Goal: Task Accomplishment & Management: Manage account settings

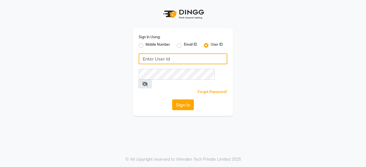
click at [179, 61] on input "Username" at bounding box center [183, 58] width 89 height 11
type input "oshabeautybar"
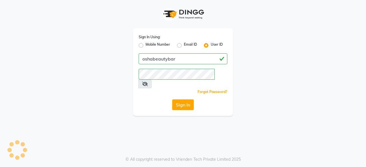
click at [186, 99] on button "Sign In" at bounding box center [183, 104] width 22 height 11
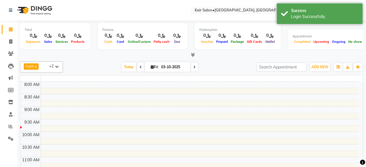
select select "en"
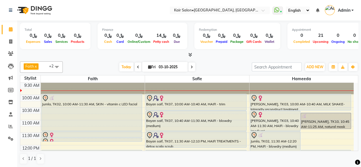
scroll to position [57, 0]
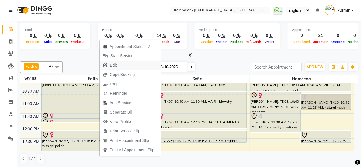
click at [119, 68] on span "Edit" at bounding box center [110, 65] width 21 height 9
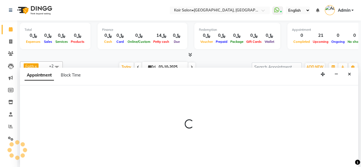
scroll to position [0, 0]
select select "tentative"
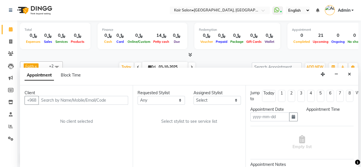
type input "03-10-2025"
select select "600"
select select "58893"
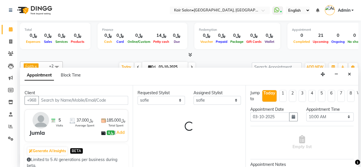
scroll to position [25, 0]
select select "3223"
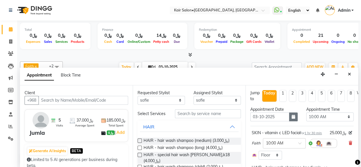
click at [292, 116] on icon "button" at bounding box center [293, 117] width 3 height 4
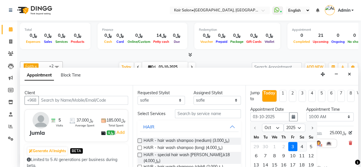
click at [300, 143] on div "4" at bounding box center [302, 146] width 9 height 9
type input "04-10-2025"
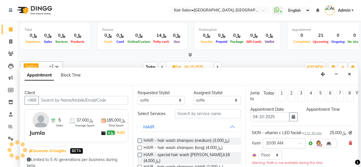
scroll to position [0, 0]
select select "600"
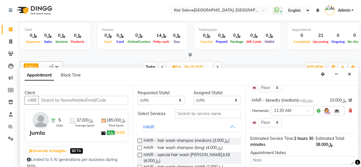
scroll to position [158, 0]
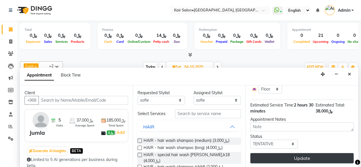
click at [296, 155] on button "Update" at bounding box center [302, 158] width 103 height 10
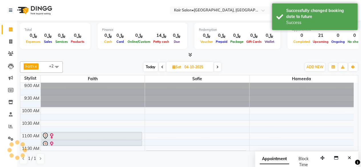
scroll to position [0, 0]
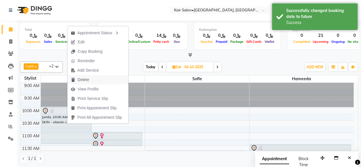
click at [88, 80] on span "Delete" at bounding box center [83, 80] width 11 height 6
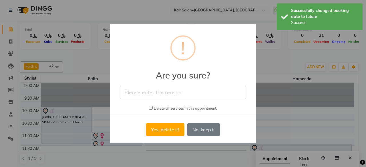
click at [143, 96] on input "text" at bounding box center [183, 92] width 126 height 13
type input "will reschedule later on"
click at [159, 129] on button "Yes, delete it!" at bounding box center [165, 129] width 38 height 13
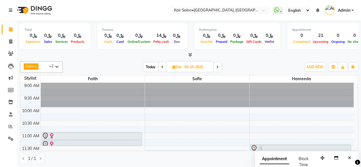
click at [151, 69] on span "Today" at bounding box center [151, 67] width 14 height 9
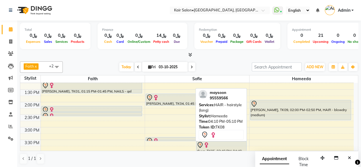
scroll to position [114, 0]
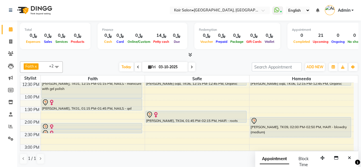
click at [190, 66] on span at bounding box center [192, 67] width 7 height 9
type input "04-10-2025"
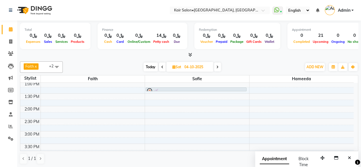
scroll to position [139, 0]
click at [153, 119] on div "8:00 AM 8:30 AM 9:00 AM 9:30 AM 10:00 AM 10:30 AM 11:00 AM 11:30 AM 12:00 PM 12…" at bounding box center [187, 144] width 334 height 402
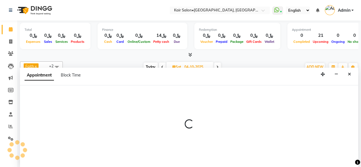
scroll to position [0, 0]
select select "58893"
select select "900"
select select "tentative"
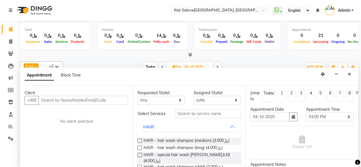
click at [350, 74] on icon "Close" at bounding box center [349, 74] width 3 height 4
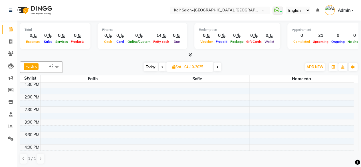
click at [255, 117] on div "8:00 AM 8:30 AM 9:00 AM 9:30 AM 10:00 AM 10:30 AM 11:00 AM 11:30 AM 12:00 PM 12…" at bounding box center [187, 144] width 334 height 402
select select "66378"
select select "tentative"
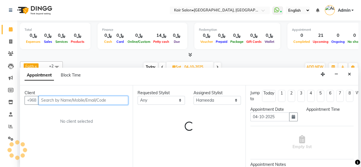
select select "900"
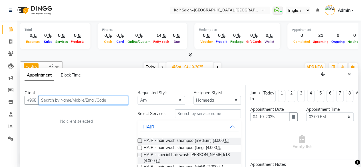
click at [78, 101] on input "text" at bounding box center [84, 100] width 90 height 9
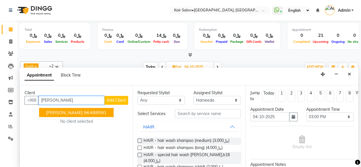
click at [84, 112] on ngb-highlight "96488591" at bounding box center [95, 113] width 23 height 6
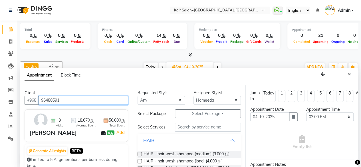
type input "96488591"
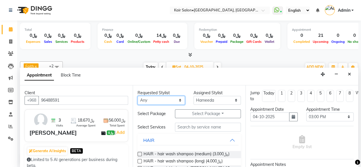
click at [177, 99] on select "Any Faith HABSATBEE [PERSON_NAME] Madam [PERSON_NAME] Madam [PERSON_NAME] Madam…" at bounding box center [161, 100] width 47 height 9
select select "66378"
click at [138, 96] on select "Any Faith HABSATBEE [PERSON_NAME] Madam [PERSON_NAME] Madam [PERSON_NAME] Madam…" at bounding box center [161, 100] width 47 height 9
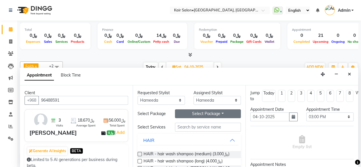
click at [199, 113] on button "Select Package Toggle Dropdown" at bounding box center [208, 113] width 66 height 9
click at [198, 127] on li "suhaila al tubi" at bounding box center [197, 125] width 45 height 8
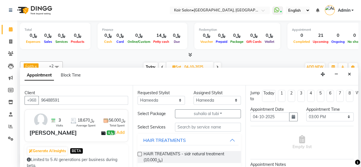
click at [140, 156] on label at bounding box center [140, 154] width 4 height 4
click at [140, 157] on input "checkbox" at bounding box center [140, 155] width 4 height 4
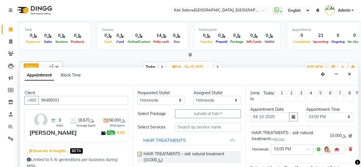
checkbox input "false"
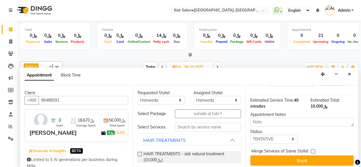
scroll to position [74, 0]
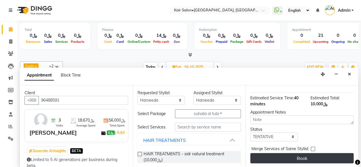
click at [308, 154] on button "Book" at bounding box center [302, 158] width 103 height 10
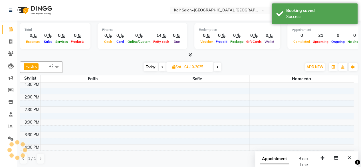
scroll to position [0, 0]
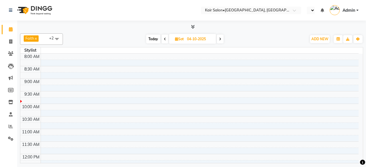
select select "en"
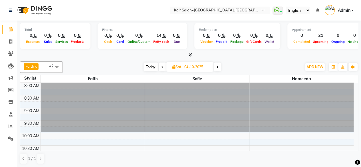
click at [150, 68] on span "Today" at bounding box center [151, 67] width 14 height 9
type input "03-10-2025"
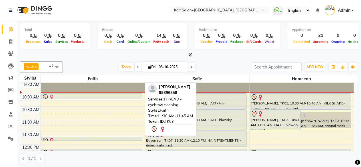
scroll to position [39, 0]
drag, startPoint x: 102, startPoint y: 117, endPoint x: 91, endPoint y: 95, distance: 24.9
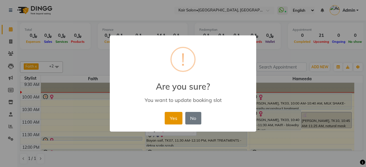
click at [174, 115] on button "Yes" at bounding box center [173, 118] width 17 height 13
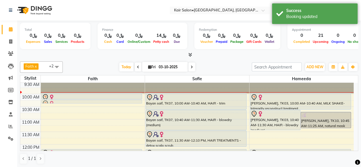
drag, startPoint x: 87, startPoint y: 137, endPoint x: 84, endPoint y: 104, distance: 33.9
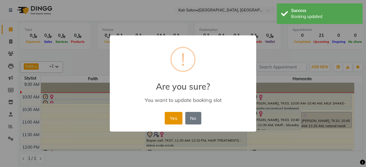
click at [175, 122] on button "Yes" at bounding box center [173, 118] width 17 height 13
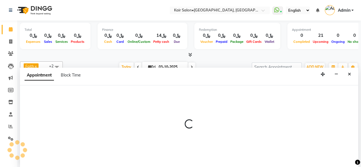
scroll to position [0, 0]
select select "66378"
select select "705"
select select "tentative"
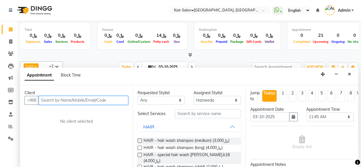
click at [103, 103] on input "text" at bounding box center [84, 100] width 90 height 9
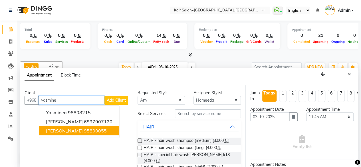
click at [95, 128] on ngb-highlight "95800055" at bounding box center [95, 131] width 23 height 6
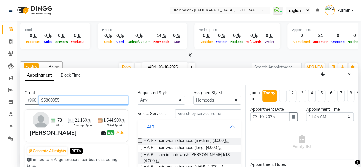
type input "95800055"
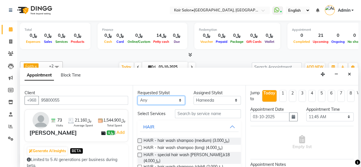
click at [178, 98] on select "Any Faith HABSATBEE [PERSON_NAME] Madam [PERSON_NAME] Madam [PERSON_NAME] Madam…" at bounding box center [161, 100] width 47 height 9
select select "66378"
click at [138, 96] on select "Any Faith HABSATBEE [PERSON_NAME] Madam [PERSON_NAME] Madam [PERSON_NAME] Madam…" at bounding box center [161, 100] width 47 height 9
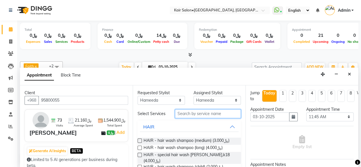
click at [186, 112] on input "text" at bounding box center [208, 113] width 66 height 9
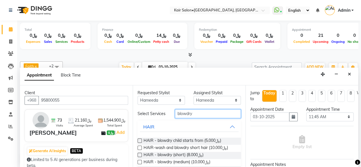
type input "blowdry"
click at [139, 164] on label at bounding box center [140, 162] width 4 height 4
click at [139, 164] on input "checkbox" at bounding box center [140, 163] width 4 height 4
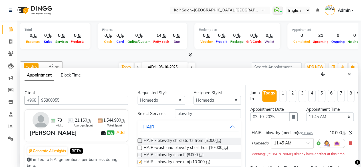
checkbox input "false"
click at [345, 115] on select "Select 09:00 AM 09:05 AM 09:10 AM 09:15 AM 09:20 AM 09:25 AM 09:30 AM 09:35 AM …" at bounding box center [330, 117] width 47 height 9
select select "630"
click at [307, 113] on select "Select 09:00 AM 09:05 AM 09:10 AM 09:15 AM 09:20 AM 09:25 AM 09:30 AM 09:35 AM …" at bounding box center [330, 117] width 47 height 9
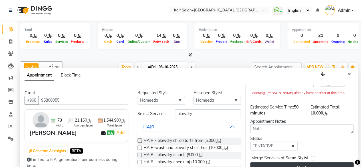
scroll to position [74, 0]
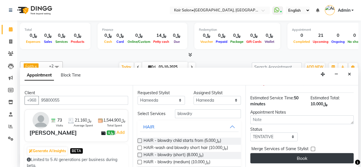
click at [303, 153] on button "Book" at bounding box center [302, 158] width 103 height 10
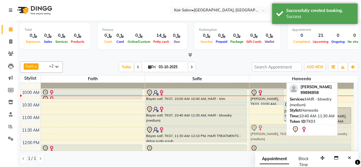
scroll to position [44, 0]
drag, startPoint x: 267, startPoint y: 124, endPoint x: 297, endPoint y: 136, distance: 31.6
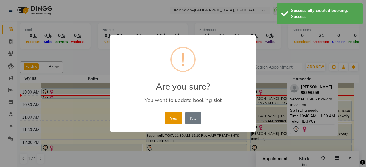
click at [174, 117] on button "Yes" at bounding box center [173, 118] width 17 height 13
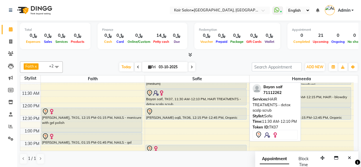
scroll to position [101, 0]
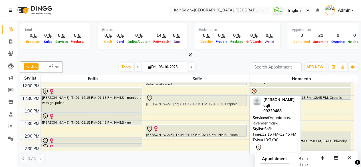
drag, startPoint x: 170, startPoint y: 88, endPoint x: 169, endPoint y: 95, distance: 6.7
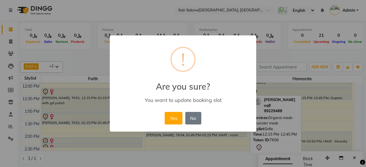
click at [173, 119] on button "Yes" at bounding box center [173, 118] width 17 height 13
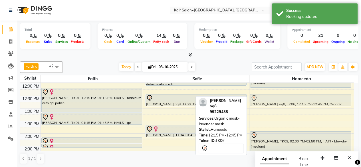
drag, startPoint x: 316, startPoint y: 94, endPoint x: 318, endPoint y: 100, distance: 7.0
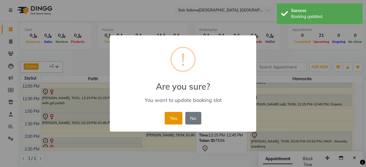
click at [174, 116] on button "Yes" at bounding box center [173, 118] width 17 height 13
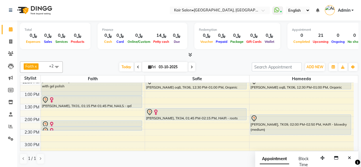
scroll to position [129, 0]
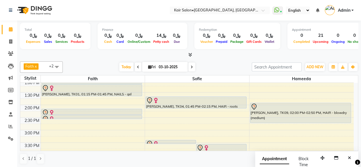
click at [192, 67] on icon at bounding box center [192, 66] width 2 height 3
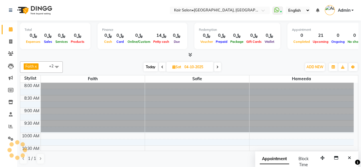
scroll to position [50, 0]
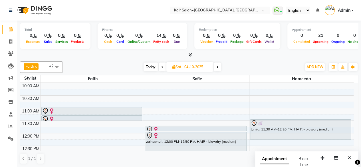
click at [151, 67] on span "Today" at bounding box center [151, 67] width 14 height 9
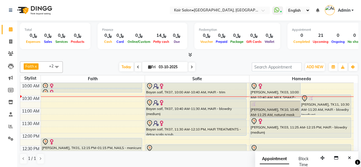
click at [192, 64] on span at bounding box center [192, 67] width 7 height 9
type input "04-10-2025"
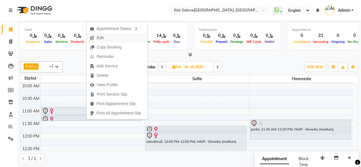
click at [100, 37] on span "Edit" at bounding box center [100, 38] width 7 height 6
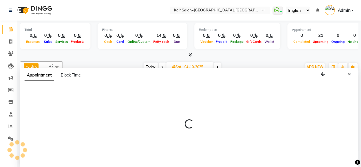
scroll to position [0, 0]
select select "tentative"
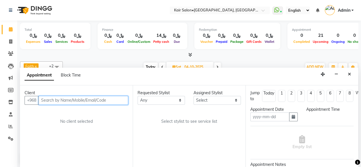
type input "04-10-2025"
select select "660"
select select "58893"
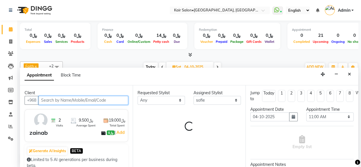
select select "3223"
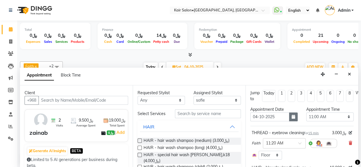
click at [292, 116] on icon "button" at bounding box center [293, 117] width 3 height 4
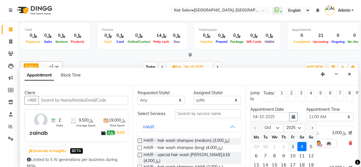
click at [291, 146] on div "3" at bounding box center [293, 146] width 9 height 9
type input "03-10-2025"
select select "660"
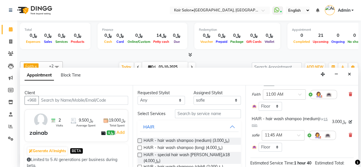
scroll to position [187, 0]
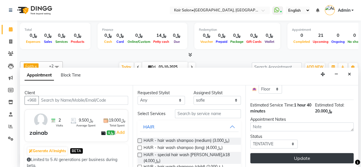
click at [302, 153] on button "Update" at bounding box center [302, 158] width 103 height 10
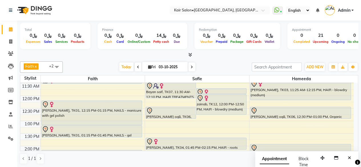
scroll to position [79, 0]
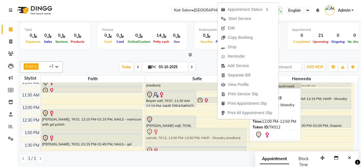
drag, startPoint x: 209, startPoint y: 109, endPoint x: 210, endPoint y: 134, distance: 24.6
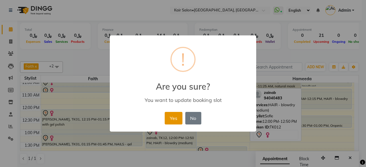
click at [177, 117] on button "Yes" at bounding box center [173, 118] width 17 height 13
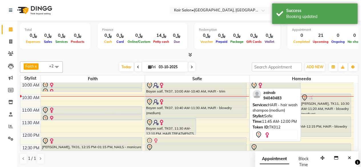
scroll to position [51, 0]
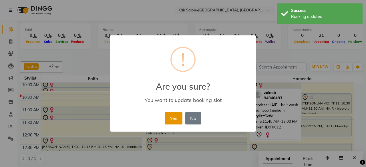
click at [175, 117] on button "Yes" at bounding box center [173, 118] width 17 height 13
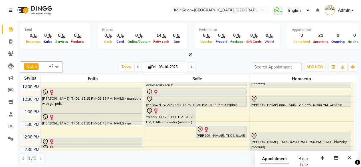
scroll to position [108, 0]
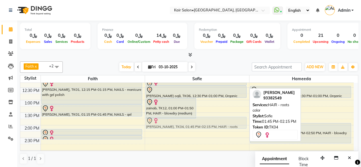
drag, startPoint x: 231, startPoint y: 123, endPoint x: 215, endPoint y: 124, distance: 16.0
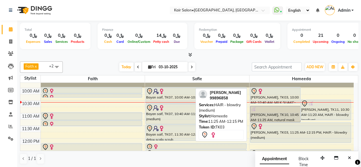
scroll to position [23, 0]
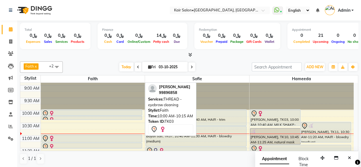
click at [116, 112] on div at bounding box center [92, 113] width 100 height 7
click at [109, 112] on div at bounding box center [92, 113] width 100 height 7
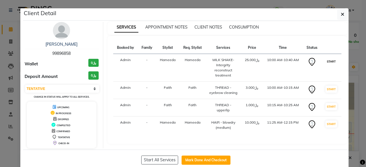
click at [325, 60] on button "START" at bounding box center [331, 61] width 12 height 7
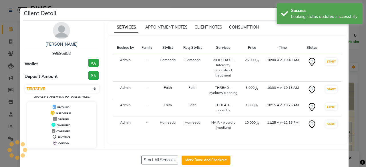
select select "select"
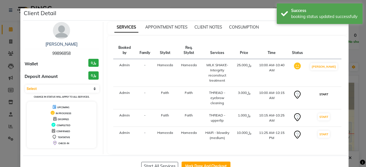
click at [324, 95] on button "START" at bounding box center [324, 94] width 12 height 7
click at [327, 115] on button "START" at bounding box center [324, 116] width 12 height 7
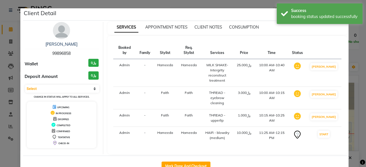
click at [352, 74] on ngb-modal-window "Client Detail Asma Ghabshi 99896858 Wallet ﷼0 Deposit Amount ﷼0 Select IN SERVI…" at bounding box center [183, 83] width 366 height 167
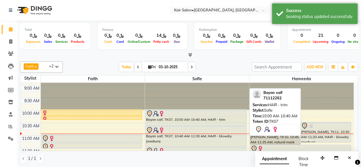
click at [206, 117] on div "Bayan saif, TK07, 10:00 AM-10:40 AM, HAIR - trim" at bounding box center [196, 118] width 101 height 16
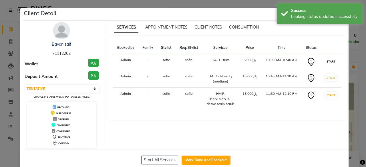
click at [326, 61] on button "START" at bounding box center [331, 61] width 12 height 7
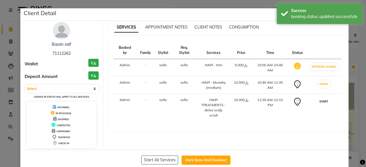
click at [326, 98] on button "START" at bounding box center [324, 101] width 12 height 7
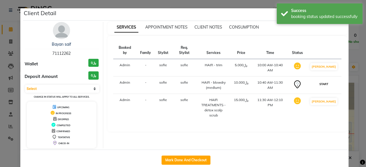
click at [325, 81] on button "START" at bounding box center [324, 84] width 12 height 7
select select "1"
click at [352, 56] on ngb-modal-window "Client Detail Bayan saif 71112262 Wallet ﷼0 Deposit Amount ﷼0 Select IN SERVICE…" at bounding box center [183, 83] width 366 height 167
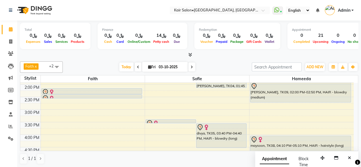
scroll to position [137, 0]
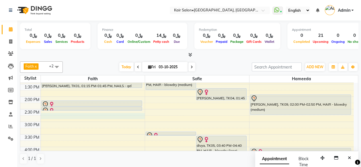
click at [46, 115] on div "8:00 AM 8:30 AM 9:00 AM 9:30 AM 10:00 AM 10:30 AM 11:00 AM 11:30 AM 12:00 PM 12…" at bounding box center [187, 147] width 334 height 402
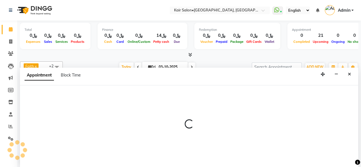
scroll to position [0, 0]
select select "49362"
select select "tentative"
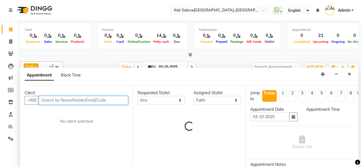
select select "885"
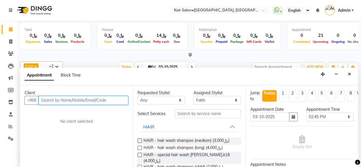
click at [76, 97] on input "text" at bounding box center [84, 100] width 90 height 9
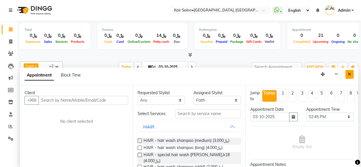
click at [351, 72] on icon "Close" at bounding box center [349, 74] width 3 height 4
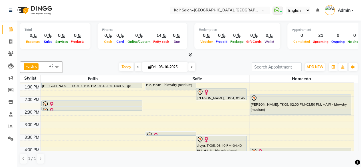
click at [42, 113] on div "8:00 AM 8:30 AM 9:00 AM 9:30 AM 10:00 AM 10:30 AM 11:00 AM 11:30 AM 12:00 PM 12…" at bounding box center [187, 147] width 334 height 402
select select "49362"
select select "tentative"
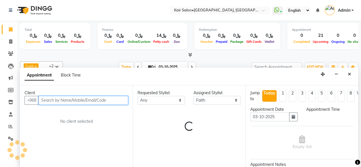
select select "885"
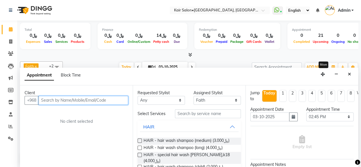
drag, startPoint x: 363, startPoint y: 83, endPoint x: 81, endPoint y: 102, distance: 282.6
click at [81, 102] on input "text" at bounding box center [84, 100] width 90 height 9
click at [111, 99] on input "text" at bounding box center [84, 100] width 90 height 9
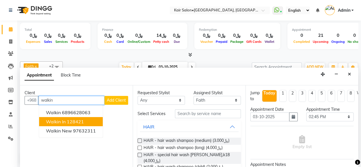
click at [79, 121] on ngb-highlight "128421" at bounding box center [75, 122] width 17 height 6
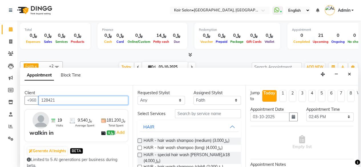
type input "128421"
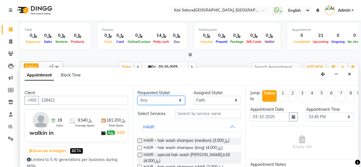
click at [180, 100] on select "Any Faith HABSATBEE [PERSON_NAME] Madam [PERSON_NAME] Madam [PERSON_NAME] Madam…" at bounding box center [161, 100] width 47 height 9
select select "49362"
click at [138, 96] on select "Any Faith HABSATBEE [PERSON_NAME] Madam [PERSON_NAME] Madam [PERSON_NAME] Madam…" at bounding box center [161, 100] width 47 height 9
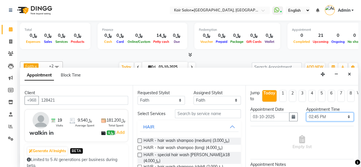
click at [347, 117] on select "Select 09:00 AM 09:05 AM 09:10 AM 09:15 AM 09:20 AM 09:25 AM 09:30 AM 09:35 AM …" at bounding box center [330, 117] width 47 height 9
select select "840"
click at [307, 113] on select "Select 09:00 AM 09:05 AM 09:10 AM 09:15 AM 09:20 AM 09:25 AM 09:30 AM 09:35 AM …" at bounding box center [330, 117] width 47 height 9
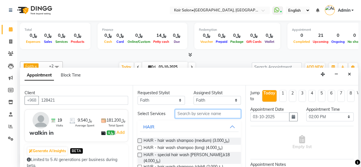
click at [203, 113] on input "text" at bounding box center [208, 113] width 66 height 9
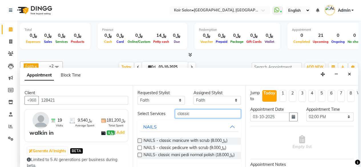
type input "classic"
click at [140, 157] on label at bounding box center [140, 155] width 4 height 4
click at [140, 157] on input "checkbox" at bounding box center [140, 156] width 4 height 4
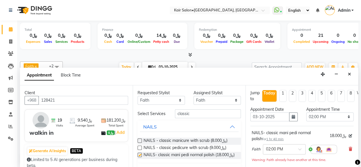
checkbox input "false"
click at [179, 100] on select "Any Faith HABSATBEE [PERSON_NAME] Madam [PERSON_NAME] Madam [PERSON_NAME] Madam…" at bounding box center [161, 100] width 47 height 9
select select "58893"
click at [138, 96] on select "Any Faith HABSATBEE [PERSON_NAME] Madam [PERSON_NAME] Madam [PERSON_NAME] Madam…" at bounding box center [161, 100] width 47 height 9
select select "58893"
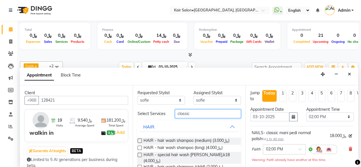
click at [200, 113] on input "classic" at bounding box center [208, 113] width 66 height 9
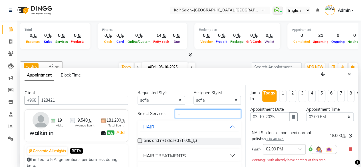
type input "c"
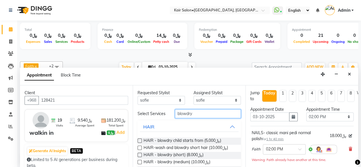
type input "blowdry"
click at [139, 164] on label at bounding box center [140, 162] width 4 height 4
click at [139, 164] on input "checkbox" at bounding box center [140, 163] width 4 height 4
checkbox input "false"
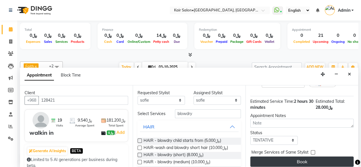
scroll to position [106, 0]
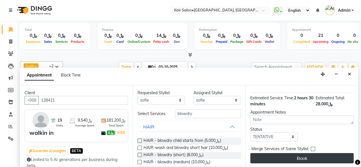
click at [309, 154] on button "Book" at bounding box center [302, 158] width 103 height 10
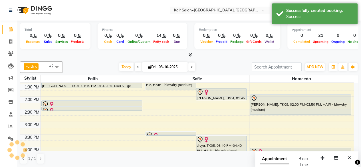
scroll to position [0, 0]
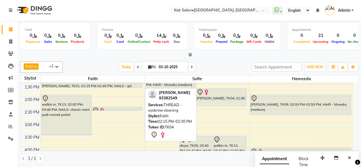
drag, startPoint x: 130, startPoint y: 101, endPoint x: 225, endPoint y: 103, distance: 95.4
click at [225, 103] on tr "walkin in, TK13, 02:00 PM-03:40 PM, NAILS- classic mani pedi normal polish [PER…" at bounding box center [187, 147] width 334 height 402
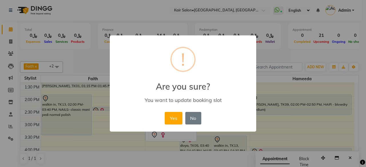
drag, startPoint x: 174, startPoint y: 118, endPoint x: 168, endPoint y: 117, distance: 6.4
click at [175, 117] on button "Yes" at bounding box center [173, 118] width 17 height 13
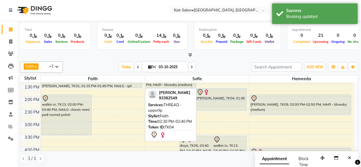
drag, startPoint x: 119, startPoint y: 108, endPoint x: 206, endPoint y: 107, distance: 86.9
click at [206, 107] on tr "walkin in, TK13, 02:00 PM-03:40 PM, NAILS- classic mani pedi normal polish [PER…" at bounding box center [187, 147] width 334 height 402
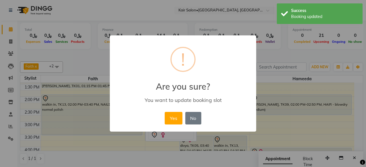
click at [177, 118] on button "Yes" at bounding box center [173, 118] width 17 height 13
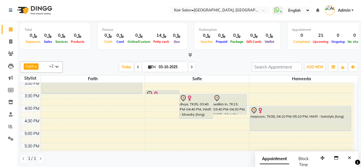
scroll to position [165, 0]
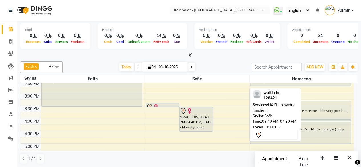
drag, startPoint x: 229, startPoint y: 114, endPoint x: 272, endPoint y: 107, distance: 43.7
click at [273, 108] on div "Faith x sofie x Hameeda x +2 Select All Faith Riri sofie [PERSON_NAME] HABSATBE…" at bounding box center [189, 112] width 339 height 107
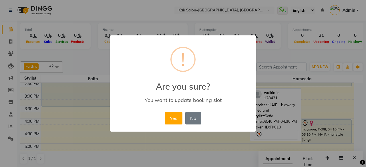
click at [173, 119] on button "Yes" at bounding box center [173, 118] width 17 height 13
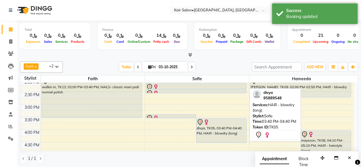
scroll to position [137, 0]
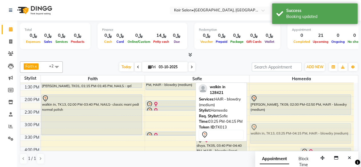
click at [270, 130] on div "Asma Ghabshi, TK03, 10:00 AM-10:40 AM, MILK SHAKE- Intergrity reconstruct treat…" at bounding box center [302, 147] width 104 height 402
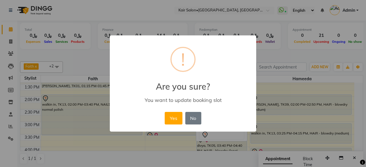
click at [175, 119] on button "Yes" at bounding box center [173, 118] width 17 height 13
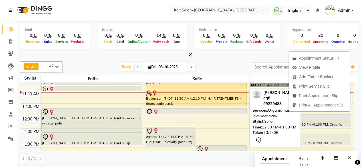
scroll to position [80, 0]
drag, startPoint x: 211, startPoint y: 120, endPoint x: 303, endPoint y: 135, distance: 93.5
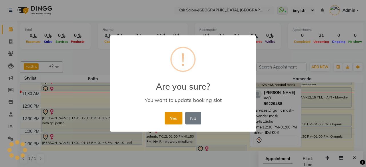
click at [177, 113] on button "Yes" at bounding box center [173, 118] width 17 height 13
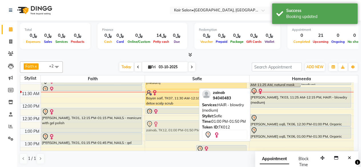
drag, startPoint x: 177, startPoint y: 129, endPoint x: 178, endPoint y: 123, distance: 7.0
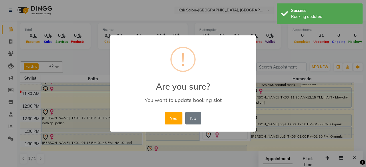
click at [177, 118] on button "Yes" at bounding box center [173, 118] width 17 height 13
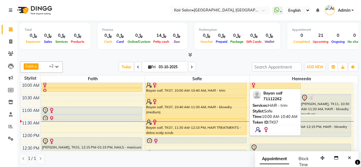
scroll to position [51, 0]
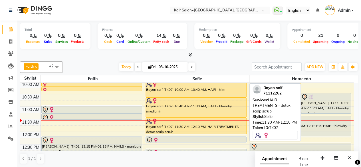
click at [214, 123] on div at bounding box center [196, 122] width 100 height 6
click at [212, 125] on div "Bayan saif, TK07, 11:30 AM-12:10 PM, HAIR TREATMENTS - detox scalp scrub" at bounding box center [196, 126] width 101 height 16
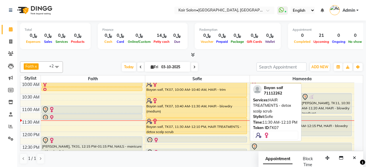
select select "1"
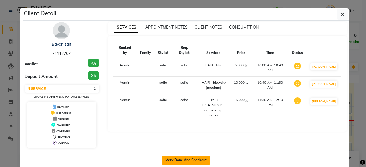
click at [182, 158] on button "Mark Done And Checkout" at bounding box center [185, 160] width 49 height 9
select select "service"
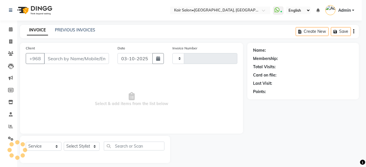
type input "1989"
select select "6490"
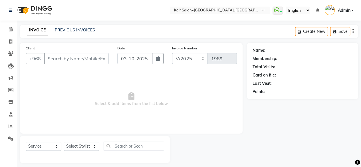
type input "71112262"
select select "58893"
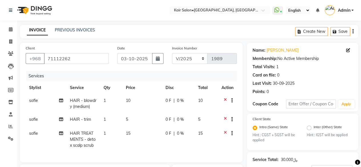
click at [225, 118] on icon at bounding box center [225, 120] width 3 height 7
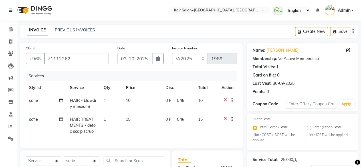
scroll to position [80, 0]
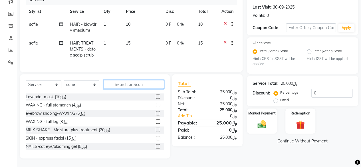
click at [153, 85] on input "text" at bounding box center [134, 84] width 61 height 9
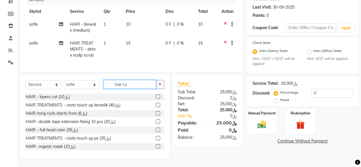
scroll to position [68, 0]
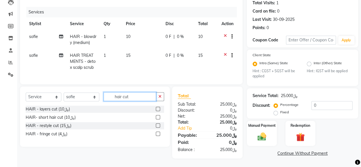
type input "hair cut"
click at [159, 108] on label at bounding box center [158, 109] width 4 height 4
click at [159, 108] on input "checkbox" at bounding box center [158, 109] width 4 height 4
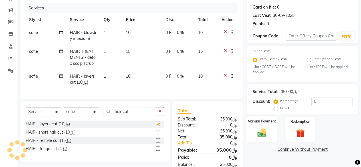
checkbox input "false"
click at [262, 130] on img at bounding box center [262, 133] width 15 height 10
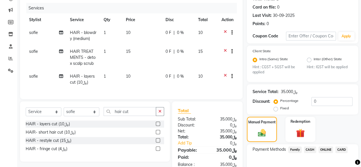
click at [342, 149] on span "CARD" at bounding box center [342, 150] width 12 height 7
click at [341, 150] on span "CARD" at bounding box center [342, 150] width 12 height 7
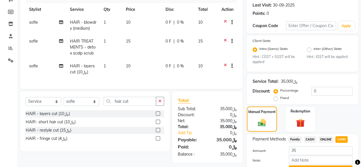
scroll to position [107, 0]
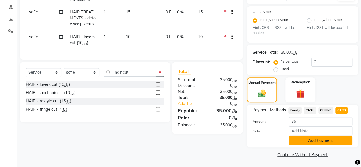
click at [313, 141] on button "Add Payment" at bounding box center [321, 140] width 64 height 9
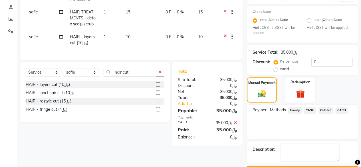
scroll to position [123, 0]
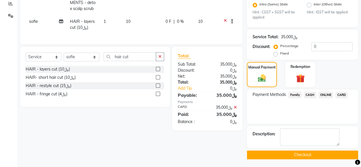
click at [303, 155] on button "Checkout" at bounding box center [302, 155] width 111 height 9
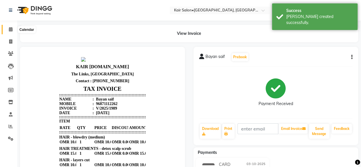
click at [9, 28] on icon at bounding box center [11, 29] width 4 height 4
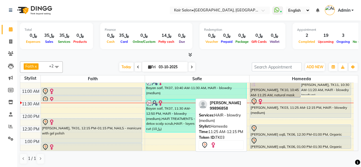
scroll to position [57, 0]
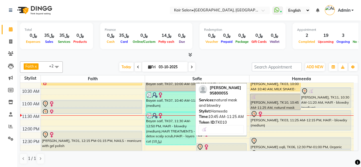
click at [270, 103] on div "[PERSON_NAME], TK10, 10:45 AM-11:25 AM, natural mask and blowdry" at bounding box center [276, 102] width 50 height 16
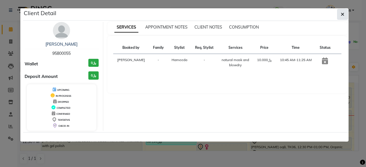
click at [340, 12] on button "button" at bounding box center [342, 14] width 11 height 11
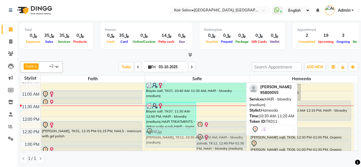
scroll to position [67, 0]
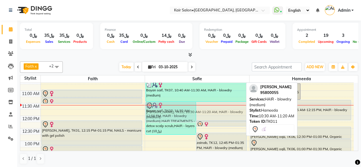
drag, startPoint x: 329, startPoint y: 97, endPoint x: 208, endPoint y: 113, distance: 121.7
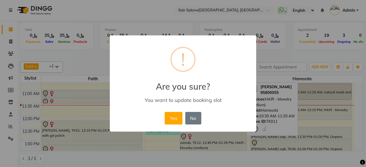
click at [174, 120] on button "Yes" at bounding box center [173, 118] width 17 height 13
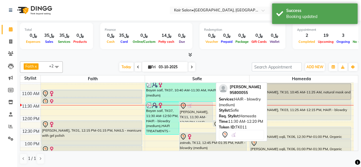
click at [193, 115] on div "[PERSON_NAME], TK11, 11:30 AM-12:20 PM, HAIR - blowdry (medium)" at bounding box center [196, 112] width 33 height 20
click at [191, 116] on div "[PERSON_NAME], TK11, 11:30 AM-12:20 PM, HAIR - blowdry (medium)" at bounding box center [196, 112] width 33 height 20
select select "7"
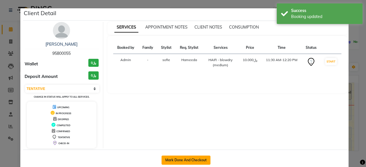
click at [183, 159] on button "Mark Done And Checkout" at bounding box center [185, 160] width 49 height 9
select select "service"
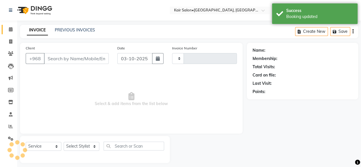
type input "1990"
select select "6490"
type input "95800055"
select select "58893"
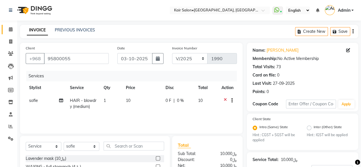
scroll to position [57, 0]
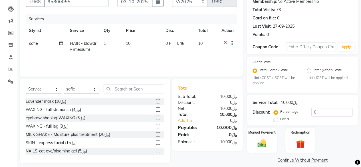
click at [146, 57] on div "Services Stylist Service Qty Price Disc Total Action sofie HAIR - blowdry (medi…" at bounding box center [131, 42] width 211 height 57
click at [148, 54] on td "10" at bounding box center [143, 46] width 40 height 19
select select "58893"
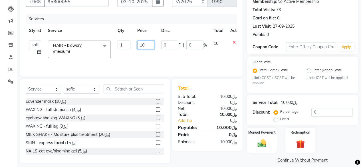
click at [149, 45] on input "10" at bounding box center [145, 45] width 17 height 9
type input "1"
type input "0"
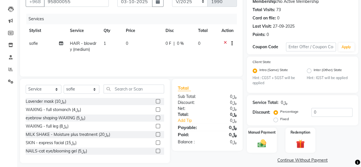
click at [213, 132] on div "﷼0" at bounding box center [224, 134] width 34 height 7
click at [261, 145] on img at bounding box center [262, 144] width 15 height 10
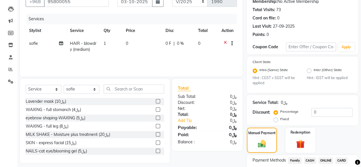
click at [342, 159] on span "CARD" at bounding box center [342, 160] width 12 height 7
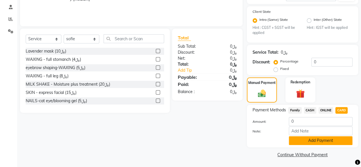
click at [300, 140] on button "Add Payment" at bounding box center [321, 140] width 64 height 9
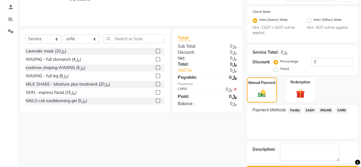
scroll to position [123, 0]
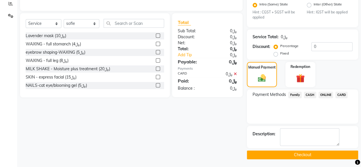
click at [293, 152] on button "Checkout" at bounding box center [302, 155] width 111 height 9
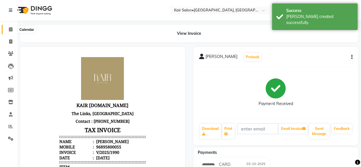
click at [12, 31] on icon at bounding box center [11, 29] width 4 height 4
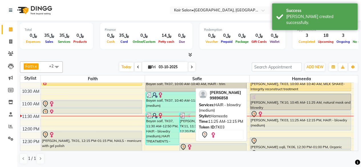
scroll to position [114, 0]
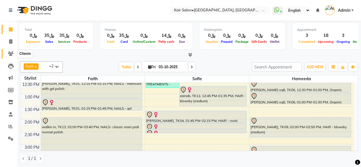
click at [9, 53] on icon at bounding box center [10, 53] width 5 height 4
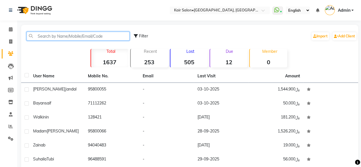
click at [61, 36] on input "text" at bounding box center [78, 36] width 103 height 9
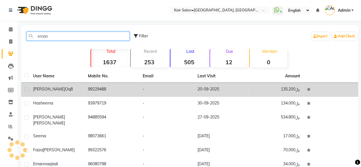
type input "eman"
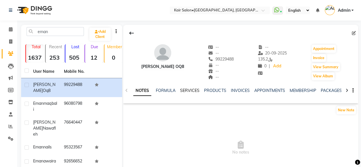
click at [189, 90] on link "SERVICES" at bounding box center [189, 90] width 19 height 5
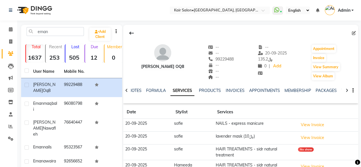
click at [328, 93] on div "PACKAGES" at bounding box center [326, 91] width 21 height 6
click at [324, 89] on link "PACKAGES" at bounding box center [326, 90] width 21 height 5
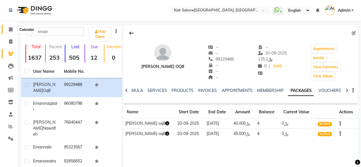
click at [10, 30] on icon at bounding box center [11, 29] width 4 height 4
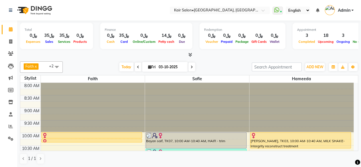
click at [149, 67] on icon at bounding box center [149, 67] width 3 height 4
select select "10"
select select "2025"
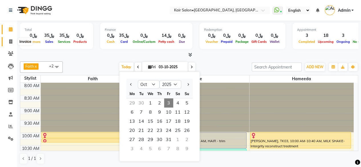
click at [11, 42] on icon at bounding box center [10, 41] width 3 height 4
select select "service"
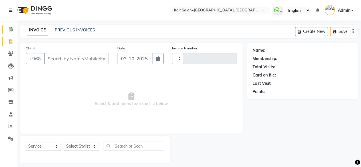
type input "1991"
select select "6490"
click at [67, 30] on link "PREVIOUS INVOICES" at bounding box center [75, 29] width 40 height 5
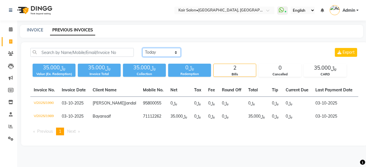
click at [174, 50] on select "[DATE] [DATE] Custom Range" at bounding box center [161, 52] width 38 height 9
select select "range"
click at [142, 48] on select "[DATE] [DATE] Custom Range" at bounding box center [161, 52] width 38 height 9
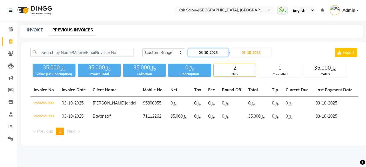
click at [220, 51] on input "03-10-2025" at bounding box center [208, 53] width 40 height 8
select select "10"
select select "2025"
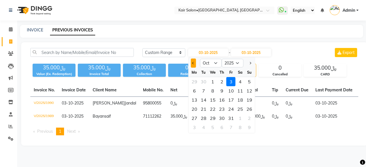
click at [193, 63] on span "Previous month" at bounding box center [193, 63] width 2 height 2
select select "9"
click at [239, 97] on div "20" at bounding box center [239, 99] width 9 height 9
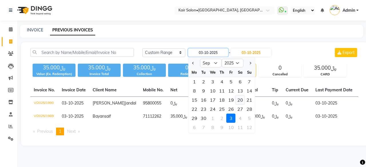
type input "20-09-2025"
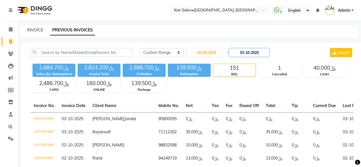
click at [254, 54] on input "03-10-2025" at bounding box center [249, 53] width 40 height 8
select select "10"
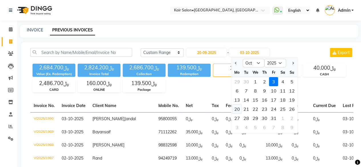
click at [238, 108] on div "20" at bounding box center [237, 109] width 9 height 9
type input "[DATE]"
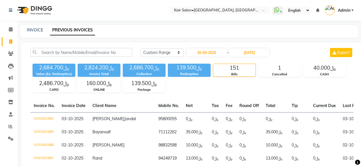
click at [294, 57] on div "[DATE] [DATE] Custom Range [DATE] - [DATE] Export" at bounding box center [247, 52] width 213 height 9
click at [252, 53] on input "[DATE]" at bounding box center [249, 53] width 40 height 8
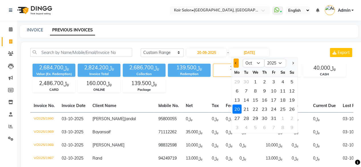
click at [236, 64] on span "Previous month" at bounding box center [236, 63] width 2 height 2
select select "9"
click at [284, 99] on div "20" at bounding box center [283, 99] width 9 height 9
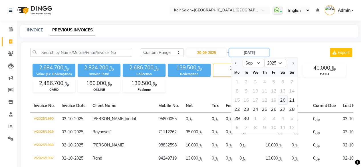
type input "20-09-2025"
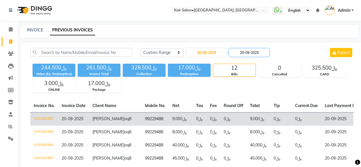
scroll to position [29, 0]
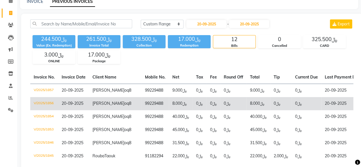
click at [247, 110] on td "﷼8.000" at bounding box center [259, 103] width 24 height 13
select select "service"
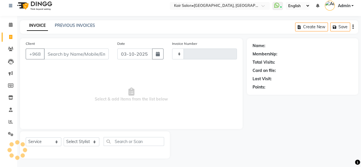
scroll to position [4, 0]
type input "1991"
select select "6490"
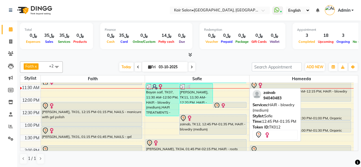
scroll to position [75, 0]
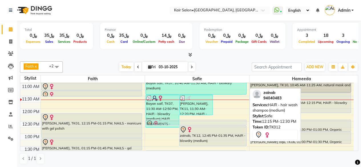
drag, startPoint x: 232, startPoint y: 116, endPoint x: 219, endPoint y: 123, distance: 15.1
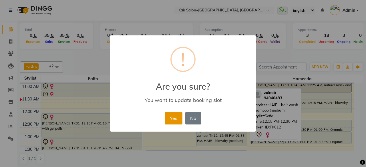
click at [170, 116] on button "Yes" at bounding box center [173, 118] width 17 height 13
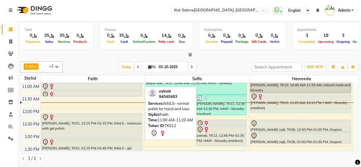
click at [85, 87] on div at bounding box center [92, 86] width 100 height 7
click at [90, 89] on div at bounding box center [92, 90] width 101 height 2
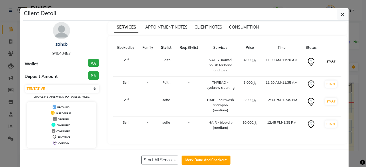
click at [328, 61] on button "START" at bounding box center [331, 61] width 12 height 7
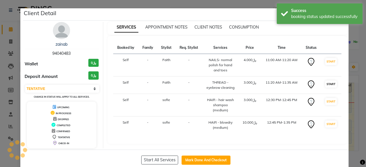
select select "select"
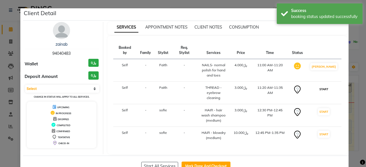
click at [326, 86] on button "START" at bounding box center [324, 89] width 12 height 7
click at [350, 85] on ngb-modal-window "Client Detail zainab 94040483 Wallet ﷼0 Deposit Amount ﷼0 Select IN SERVICE CON…" at bounding box center [183, 83] width 366 height 167
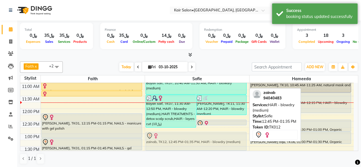
drag, startPoint x: 217, startPoint y: 131, endPoint x: 210, endPoint y: 135, distance: 8.4
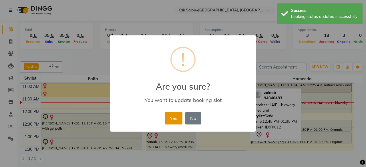
click at [172, 120] on button "Yes" at bounding box center [173, 118] width 17 height 13
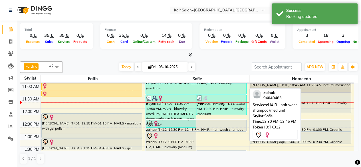
drag, startPoint x: 212, startPoint y: 123, endPoint x: 208, endPoint y: 127, distance: 5.9
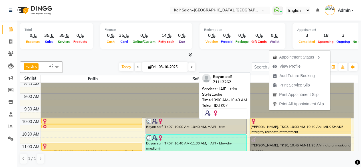
scroll to position [0, 0]
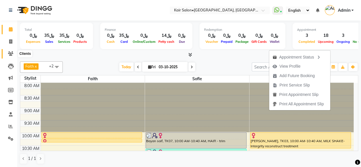
click at [12, 51] on span at bounding box center [11, 54] width 10 height 7
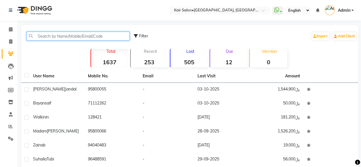
click at [103, 36] on input "text" at bounding box center [78, 36] width 103 height 9
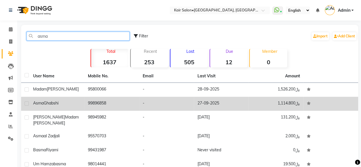
type input "asma"
click at [110, 103] on td "99896858" at bounding box center [112, 104] width 55 height 14
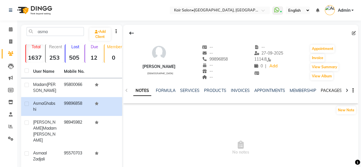
click at [333, 88] on link "PACKAGES" at bounding box center [331, 90] width 21 height 5
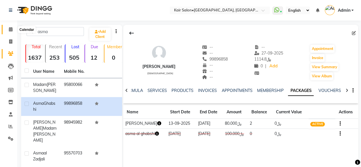
click at [12, 29] on icon at bounding box center [11, 29] width 4 height 4
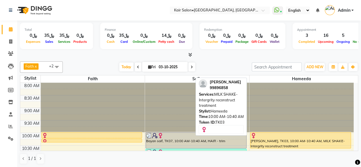
click at [291, 142] on div "[PERSON_NAME], TK03, 10:00 AM-10:40 AM, MILK SHAKE- Intergrity reconstruct trea…" at bounding box center [301, 141] width 101 height 16
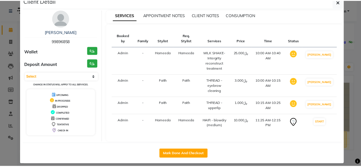
scroll to position [19, 0]
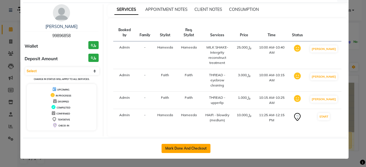
click at [187, 150] on button "Mark Done And Checkout" at bounding box center [185, 148] width 49 height 9
select select "service"
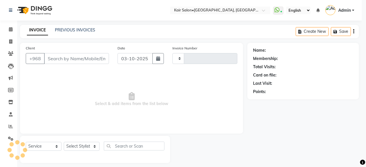
type input "1991"
select select "6490"
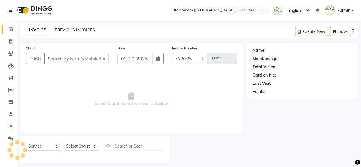
type input "99896858"
select select "66378"
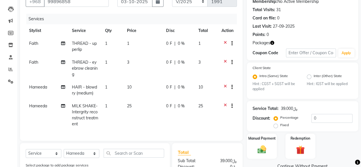
scroll to position [114, 0]
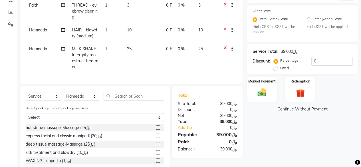
click at [224, 47] on icon at bounding box center [225, 49] width 3 height 7
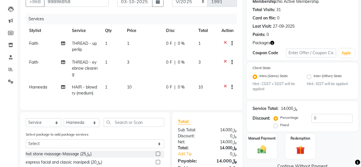
scroll to position [90, 0]
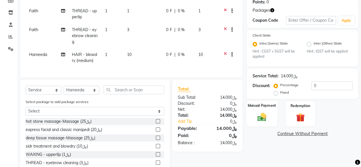
click at [263, 117] on img at bounding box center [262, 117] width 15 height 10
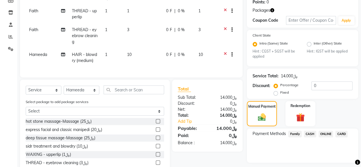
click at [343, 132] on span "CARD" at bounding box center [342, 134] width 12 height 7
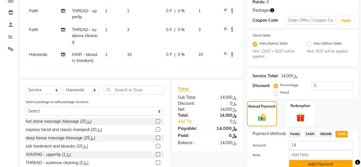
click at [312, 163] on button "Add Payment" at bounding box center [321, 164] width 64 height 9
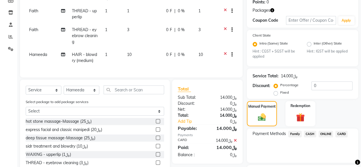
scroll to position [129, 0]
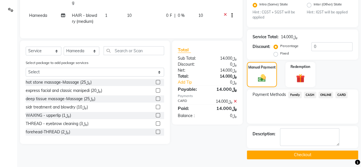
click at [307, 152] on button "Checkout" at bounding box center [302, 155] width 111 height 9
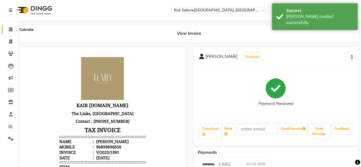
click at [11, 31] on icon at bounding box center [11, 29] width 4 height 4
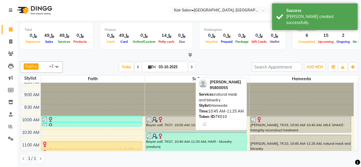
scroll to position [29, 0]
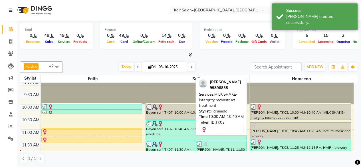
click at [285, 115] on div "[PERSON_NAME], TK03, 10:00 AM-10:40 AM, MILK SHAKE- Intergrity reconstruct trea…" at bounding box center [301, 112] width 101 height 16
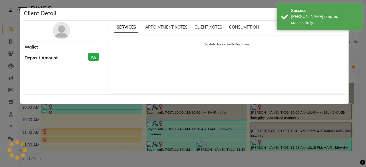
select select "3"
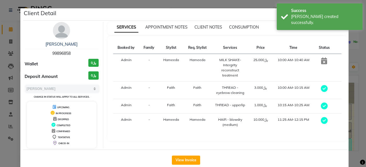
click at [350, 32] on ngb-modal-window "Client Detail Asma Ghabshi 99896858 Wallet ﷼0 Deposit Amount ﷼0 Select MARK DON…" at bounding box center [183, 83] width 366 height 167
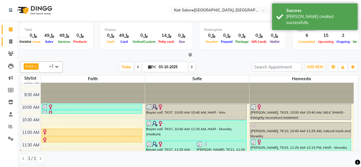
click at [11, 43] on icon at bounding box center [10, 41] width 3 height 4
select select "service"
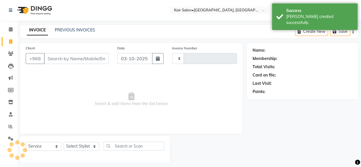
type input "1992"
select select "6490"
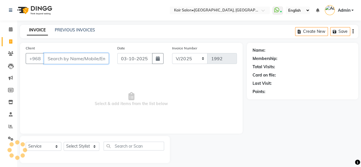
click at [81, 58] on input "Client" at bounding box center [76, 58] width 65 height 11
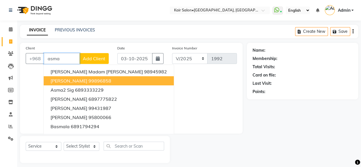
click at [93, 78] on ngb-highlight "99896858" at bounding box center [100, 81] width 23 height 6
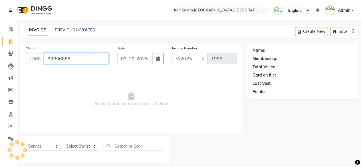
type input "99896858"
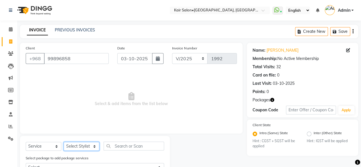
click at [92, 147] on select "Select Stylist Faith HABSATBEE [PERSON_NAME] staffs Madam [PERSON_NAME] Madam […" at bounding box center [82, 146] width 36 height 9
select select "66378"
click at [64, 142] on select "Select Stylist Faith HABSATBEE [PERSON_NAME] staffs Madam [PERSON_NAME] Madam […" at bounding box center [82, 146] width 36 height 9
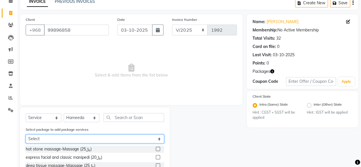
click at [160, 137] on select "Select Asma ghabshi" at bounding box center [95, 139] width 139 height 9
select select "1: Object"
click at [26, 135] on select "Select Asma ghabshi" at bounding box center [95, 139] width 139 height 9
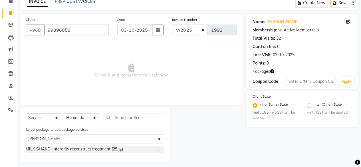
click at [157, 147] on div at bounding box center [160, 149] width 8 height 7
click at [157, 148] on label at bounding box center [158, 149] width 4 height 4
click at [157, 148] on input "checkbox" at bounding box center [158, 149] width 4 height 4
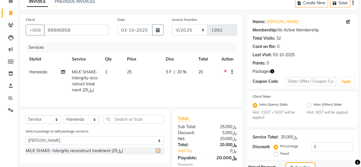
checkbox input "false"
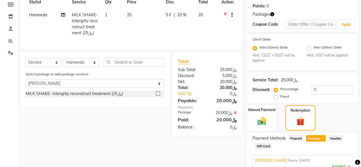
scroll to position [151, 0]
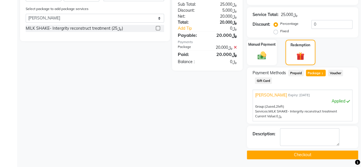
click at [310, 151] on button "Checkout" at bounding box center [302, 155] width 111 height 9
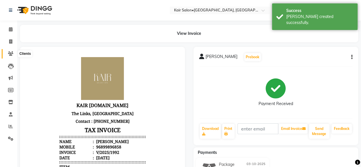
click at [11, 53] on icon at bounding box center [10, 53] width 5 height 4
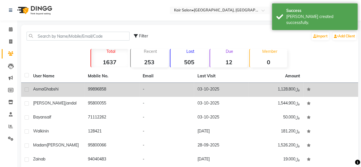
click at [49, 89] on span "Ghabshi" at bounding box center [51, 89] width 15 height 5
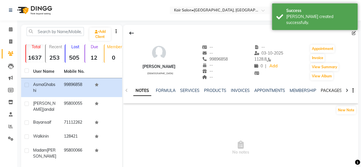
click at [332, 92] on link "PACKAGES" at bounding box center [331, 90] width 21 height 5
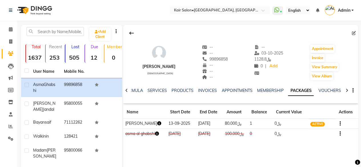
click at [157, 124] on icon "button" at bounding box center [159, 123] width 4 height 4
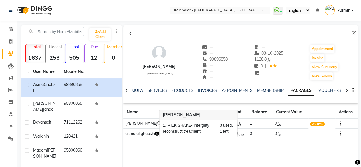
click at [292, 143] on div "[PERSON_NAME] [DEMOGRAPHIC_DATA] -- -- 99896858 -- -- -- -- [DATE] ﷼ 1128.8 0 |…" at bounding box center [240, 110] width 235 height 171
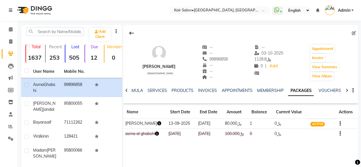
click at [157, 132] on td "asma al ghabshi" at bounding box center [144, 134] width 43 height 10
click at [159, 134] on icon "button" at bounding box center [157, 134] width 4 height 4
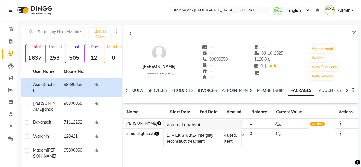
click at [173, 152] on div "[PERSON_NAME] [DEMOGRAPHIC_DATA] -- -- 99896858 -- -- -- -- [DATE] ﷼ 1128.8 0 |…" at bounding box center [240, 110] width 235 height 171
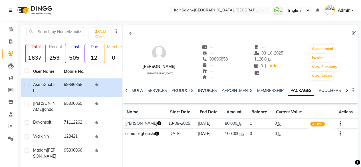
click at [157, 123] on icon "button" at bounding box center [159, 123] width 4 height 4
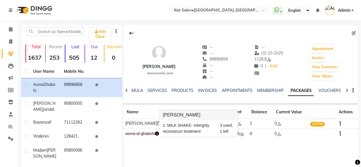
click at [192, 147] on div "[PERSON_NAME] [DEMOGRAPHIC_DATA] -- -- 99896858 -- -- -- -- [DATE] ﷼ 1128.8 0 |…" at bounding box center [240, 110] width 235 height 171
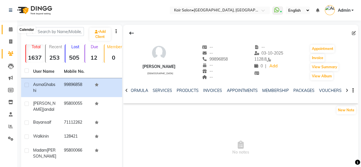
drag, startPoint x: 11, startPoint y: 27, endPoint x: 7, endPoint y: 28, distance: 4.3
click at [11, 27] on icon at bounding box center [11, 29] width 4 height 4
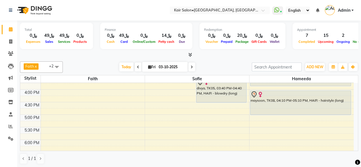
scroll to position [200, 0]
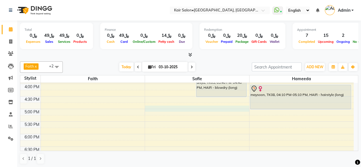
click at [154, 107] on div "8:00 AM 8:30 AM 9:00 AM 9:30 AM 10:00 AM 10:30 AM 11:00 AM 11:30 AM 12:00 PM 12…" at bounding box center [187, 84] width 334 height 402
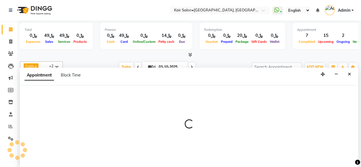
scroll to position [0, 0]
select select "58893"
select select "1020"
select select "tentative"
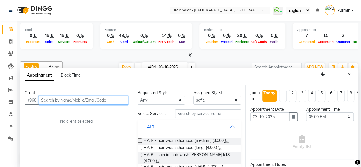
click at [94, 101] on input "text" at bounding box center [84, 100] width 90 height 9
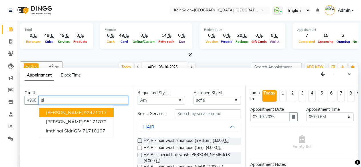
type input "s"
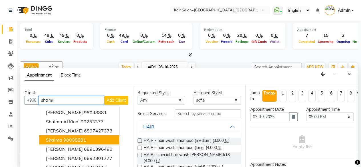
click at [83, 137] on ngb-highlight "98098881" at bounding box center [74, 140] width 23 height 6
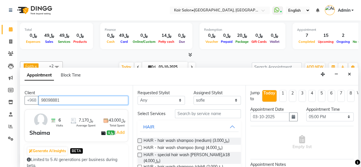
type input "98098881"
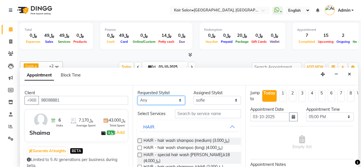
click at [178, 97] on select "Any Faith HABSATBEE [PERSON_NAME] Madam [PERSON_NAME] Madam [PERSON_NAME] Madam…" at bounding box center [161, 100] width 47 height 9
select select "58893"
click at [138, 96] on select "Any Faith HABSATBEE [PERSON_NAME] Madam [PERSON_NAME] Madam [PERSON_NAME] Madam…" at bounding box center [161, 100] width 47 height 9
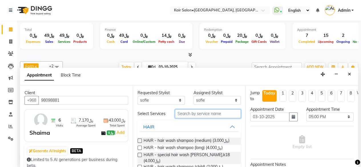
click at [194, 114] on input "text" at bounding box center [208, 113] width 66 height 9
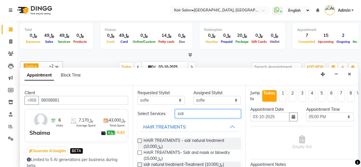
type input "sidr"
click at [140, 143] on label at bounding box center [140, 141] width 4 height 4
click at [140, 143] on input "checkbox" at bounding box center [140, 141] width 4 height 4
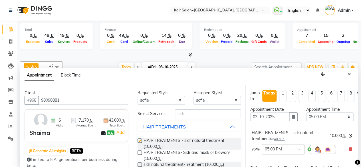
checkbox input "false"
click at [178, 100] on select "Any Faith HABSATBEE [PERSON_NAME] Madam [PERSON_NAME] Madam [PERSON_NAME] Madam…" at bounding box center [161, 100] width 47 height 9
select select "49362"
click at [138, 96] on select "Any Faith HABSATBEE [PERSON_NAME] Madam [PERSON_NAME] Madam [PERSON_NAME] Madam…" at bounding box center [161, 100] width 47 height 9
select select "49362"
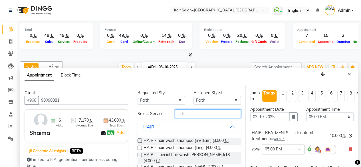
click at [187, 116] on input "sidr" at bounding box center [208, 113] width 66 height 9
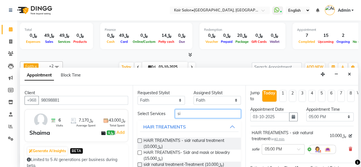
type input "s"
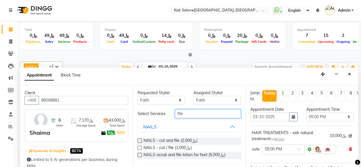
type input "file"
click at [141, 149] on label at bounding box center [140, 148] width 4 height 4
click at [141, 149] on input "checkbox" at bounding box center [140, 149] width 4 height 4
click at [139, 149] on label at bounding box center [140, 148] width 4 height 4
click at [139, 149] on input "checkbox" at bounding box center [140, 149] width 4 height 4
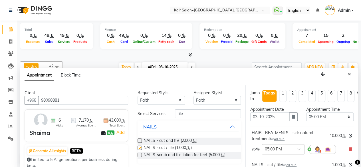
checkbox input "false"
click at [186, 116] on input "file" at bounding box center [208, 113] width 66 height 9
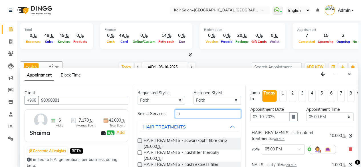
type input "f"
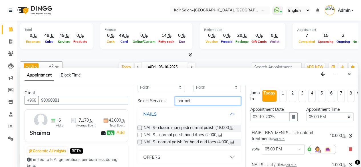
scroll to position [25, 0]
type input "normal"
click at [140, 140] on label at bounding box center [140, 142] width 4 height 4
click at [140, 141] on input "checkbox" at bounding box center [140, 143] width 4 height 4
checkbox input "false"
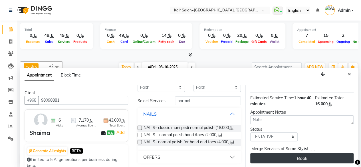
scroll to position [158, 0]
click at [301, 153] on button "Book" at bounding box center [302, 158] width 103 height 10
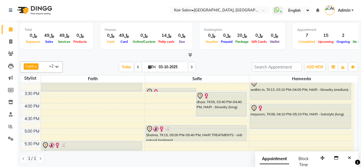
scroll to position [171, 0]
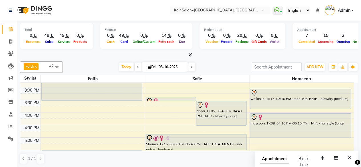
click at [47, 107] on div "8:00 AM 8:30 AM 9:00 AM 9:30 AM 10:00 AM 10:30 AM 11:00 AM 11:30 AM 12:00 PM 12…" at bounding box center [187, 112] width 334 height 402
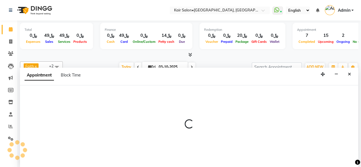
scroll to position [0, 0]
select select "49362"
select select "945"
select select "tentative"
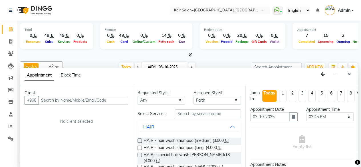
click at [62, 102] on input "text" at bounding box center [84, 100] width 90 height 9
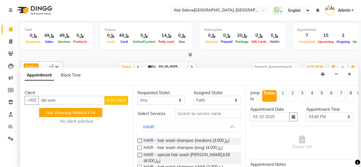
click at [79, 110] on ngb-highlight "96669374" at bounding box center [84, 113] width 23 height 6
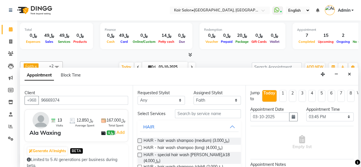
type input "96669374"
click at [179, 99] on select "Any Faith HABSATBEE [PERSON_NAME] Madam [PERSON_NAME] Madam [PERSON_NAME] Madam…" at bounding box center [161, 100] width 47 height 9
select select "49362"
click at [138, 96] on select "Any Faith HABSATBEE [PERSON_NAME] Madam [PERSON_NAME] Madam [PERSON_NAME] Madam…" at bounding box center [161, 100] width 47 height 9
click at [197, 114] on input "text" at bounding box center [208, 113] width 66 height 9
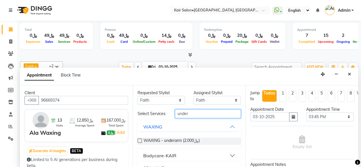
type input "under"
click at [140, 143] on label at bounding box center [140, 141] width 4 height 4
click at [140, 143] on input "checkbox" at bounding box center [140, 141] width 4 height 4
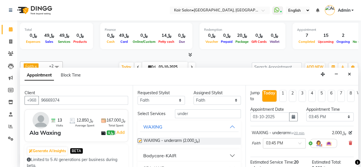
checkbox input "false"
click at [195, 114] on input "under" at bounding box center [208, 113] width 66 height 9
type input "u"
type input "braz"
click at [140, 139] on label at bounding box center [140, 141] width 4 height 4
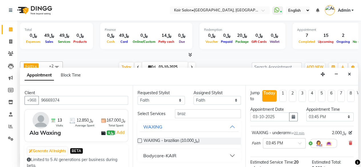
click at [140, 139] on input "checkbox" at bounding box center [140, 141] width 4 height 4
checkbox input "false"
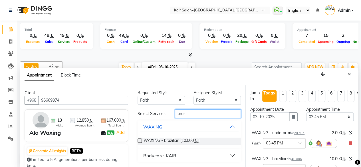
click at [193, 115] on input "braz" at bounding box center [208, 113] width 66 height 9
type input "b"
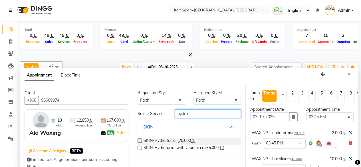
type input "hydra"
click at [140, 139] on label at bounding box center [140, 141] width 4 height 4
click at [140, 139] on input "checkbox" at bounding box center [140, 141] width 4 height 4
checkbox input "false"
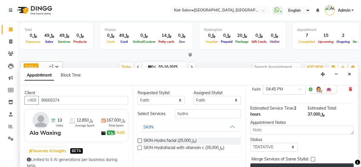
scroll to position [120, 0]
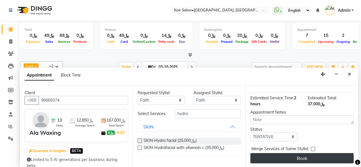
click at [299, 153] on button "Book" at bounding box center [302, 158] width 103 height 10
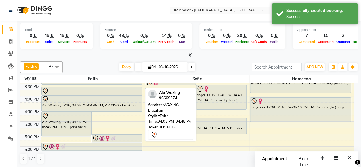
scroll to position [200, 0]
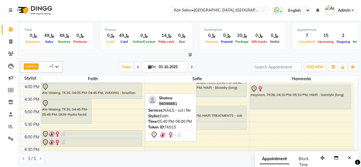
drag, startPoint x: 124, startPoint y: 124, endPoint x: 178, endPoint y: 125, distance: 53.7
click at [178, 125] on div "Faith x sofie x Hameeda x +2 Select All Faith Riri sofie [PERSON_NAME] HABSATBE…" at bounding box center [189, 112] width 339 height 107
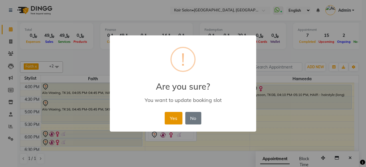
click at [174, 117] on button "Yes" at bounding box center [173, 118] width 17 height 13
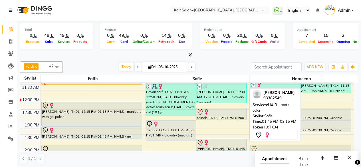
scroll to position [86, 0]
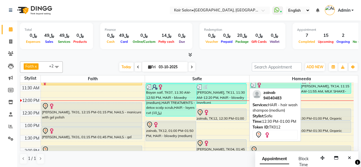
click at [216, 115] on div at bounding box center [221, 112] width 49 height 7
click at [214, 115] on div "zainab, TK12, 12:30 PM-01:00 PM, HAIR - hair wash shampoo (medium)" at bounding box center [222, 114] width 50 height 11
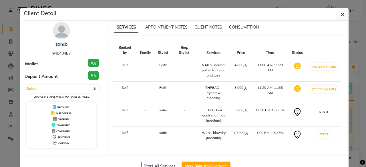
click at [325, 108] on button "START" at bounding box center [324, 111] width 12 height 7
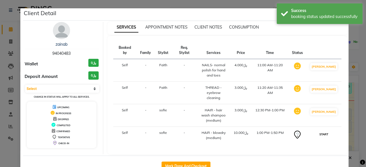
click at [324, 131] on button "START" at bounding box center [324, 134] width 12 height 7
select select "1"
click at [351, 96] on ngb-modal-window "Client Detail zainab 94040483 Wallet ﷼0 Deposit Amount ﷼0 Select IN SERVICE CON…" at bounding box center [183, 83] width 366 height 167
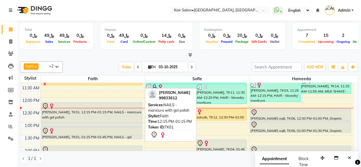
click at [120, 122] on div "[PERSON_NAME], TK01, 12:15 PM-01:15 PM, NAILS - manicure with gel polish" at bounding box center [92, 115] width 101 height 24
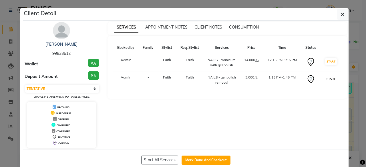
click at [331, 78] on button "START" at bounding box center [331, 78] width 12 height 7
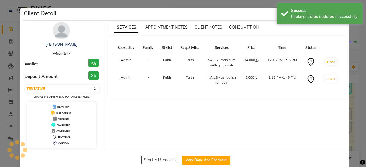
click at [357, 49] on ngb-modal-window "Client Detail [PERSON_NAME] 99833612 Wallet ﷼0 Deposit Amount ﷼0 Select IN SERV…" at bounding box center [183, 83] width 366 height 167
select select "select"
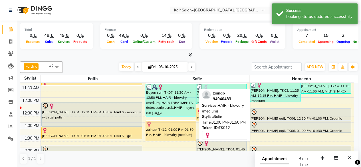
click at [178, 134] on div "zainab, TK12, 01:00 PM-01:50 PM, HAIR - blowdry (medium)" at bounding box center [171, 131] width 50 height 20
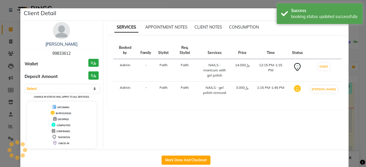
select select "1"
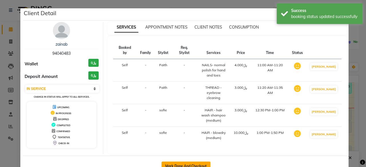
click at [189, 162] on button "Mark Done And Checkout" at bounding box center [185, 166] width 49 height 9
select select "service"
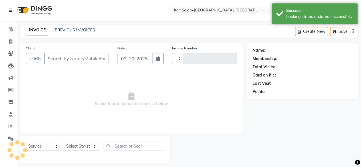
type input "1993"
select select "6490"
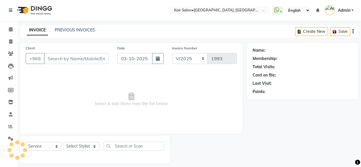
type input "94040483"
select select "58893"
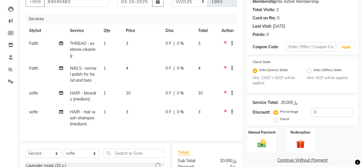
scroll to position [130, 0]
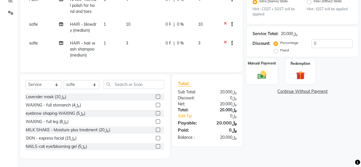
click at [263, 71] on img at bounding box center [262, 75] width 15 height 10
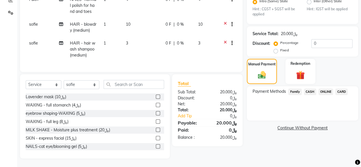
click at [342, 89] on span "CARD" at bounding box center [342, 92] width 12 height 7
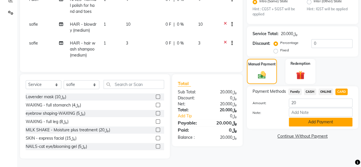
click at [317, 118] on button "Add Payment" at bounding box center [321, 122] width 64 height 9
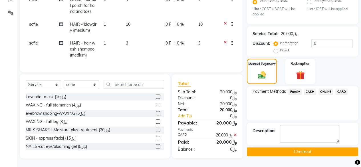
click at [297, 147] on button "Checkout" at bounding box center [302, 151] width 111 height 9
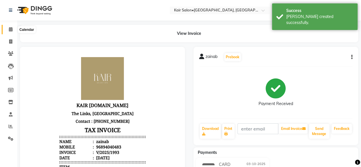
click at [13, 31] on span at bounding box center [11, 29] width 10 height 7
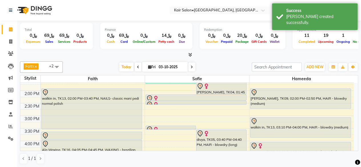
scroll to position [114, 0]
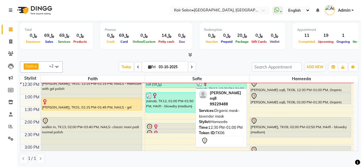
click at [311, 89] on div "[PERSON_NAME] oq8, TK06, 12:30 PM-01:00 PM, Organic mask-lavender mask" at bounding box center [301, 85] width 101 height 11
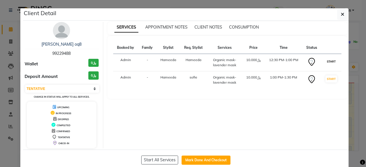
click at [329, 60] on button "START" at bounding box center [331, 61] width 12 height 7
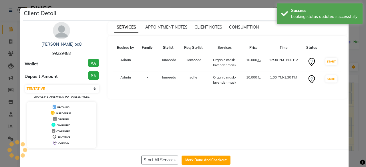
select select "select"
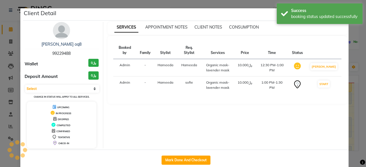
click at [353, 56] on ngb-modal-window "Client Detail [PERSON_NAME] oq8 99229488 Wallet ﷼0 Deposit Amount ﷼0 Select IN …" at bounding box center [183, 83] width 366 height 167
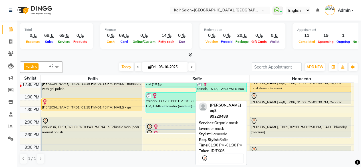
click at [296, 100] on div "[PERSON_NAME] oq8, TK06, 01:00 PM-01:30 PM, Organic mask-lavender mask" at bounding box center [301, 98] width 101 height 11
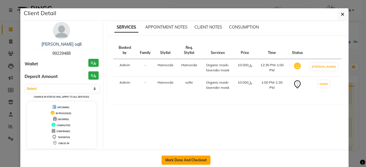
click at [190, 158] on button "Mark Done And Checkout" at bounding box center [185, 160] width 49 height 9
select select "service"
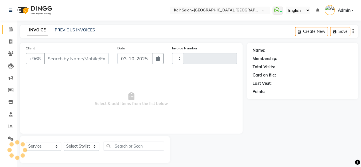
type input "1994"
select select "6490"
type input "99229488"
select select "66378"
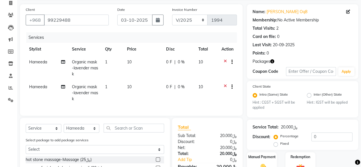
scroll to position [57, 0]
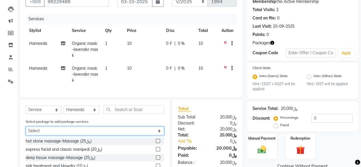
click at [60, 135] on select "Select [PERSON_NAME] oq8 [PERSON_NAME] oq8" at bounding box center [95, 131] width 139 height 9
select select "1: Object"
click at [26, 131] on select "Select [PERSON_NAME] oq8 [PERSON_NAME] oq8" at bounding box center [95, 131] width 139 height 9
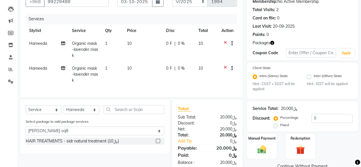
click at [158, 143] on label at bounding box center [158, 141] width 4 height 4
click at [158, 143] on input "checkbox" at bounding box center [158, 141] width 4 height 4
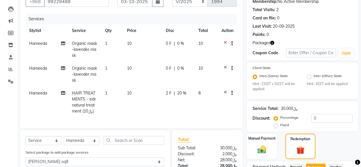
checkbox input "false"
click at [94, 145] on select "Select Stylist Faith HABSATBEE [PERSON_NAME] staffs Madam [PERSON_NAME] Madam […" at bounding box center [82, 140] width 36 height 9
click at [163, 113] on td "2 F | 20 %" at bounding box center [179, 102] width 33 height 31
select select "66378"
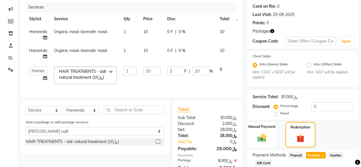
scroll to position [86, 0]
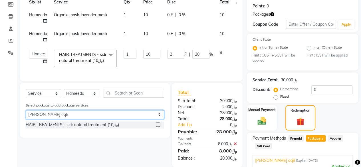
click at [159, 119] on select "Select [PERSON_NAME] oq8 [PERSON_NAME] oq8" at bounding box center [95, 114] width 139 height 9
select select "2: Object"
click at [26, 119] on select "Select [PERSON_NAME] oq8 [PERSON_NAME] oq8" at bounding box center [95, 114] width 139 height 9
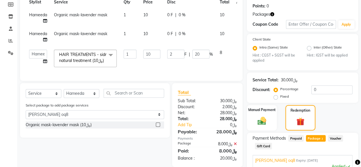
click at [157, 127] on label at bounding box center [158, 125] width 4 height 4
click at [157, 127] on input "checkbox" at bounding box center [158, 125] width 4 height 4
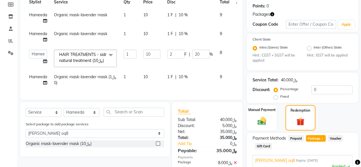
click at [157, 146] on label at bounding box center [158, 143] width 4 height 4
click at [157, 146] on input "checkbox" at bounding box center [158, 144] width 4 height 4
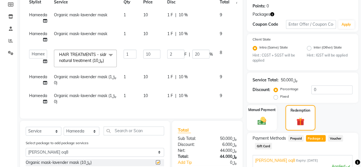
checkbox input "false"
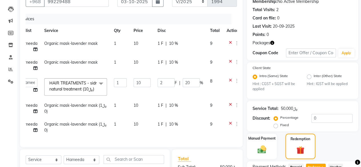
scroll to position [0, 15]
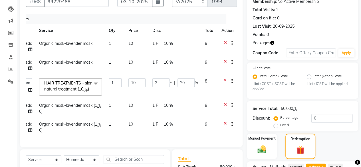
click at [227, 128] on div at bounding box center [230, 124] width 6 height 7
click at [224, 128] on icon at bounding box center [225, 124] width 3 height 7
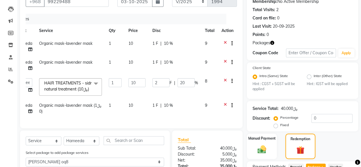
click at [226, 109] on icon at bounding box center [225, 106] width 3 height 7
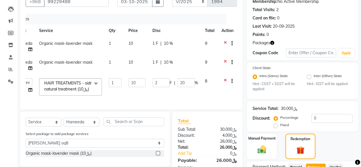
scroll to position [165, 0]
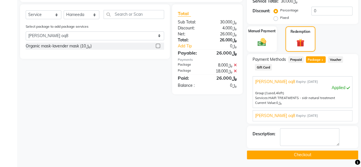
click at [314, 152] on button "Checkout" at bounding box center [302, 155] width 111 height 9
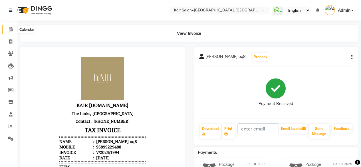
click at [10, 32] on span at bounding box center [11, 29] width 10 height 7
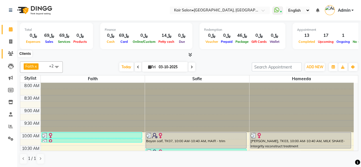
click at [10, 51] on span at bounding box center [11, 54] width 10 height 7
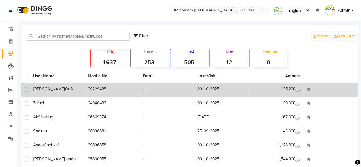
click at [211, 91] on td "03-10-2025" at bounding box center [221, 90] width 55 height 14
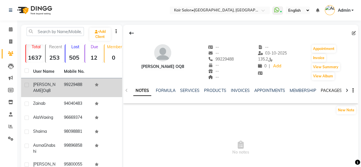
click at [334, 89] on link "PACKAGES" at bounding box center [331, 90] width 21 height 5
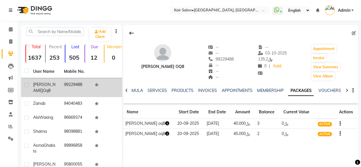
click at [165, 133] on icon "button" at bounding box center [167, 134] width 4 height 4
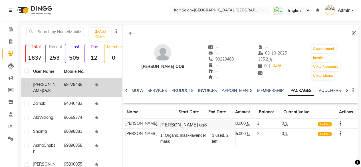
click at [165, 124] on icon "button" at bounding box center [167, 123] width 4 height 4
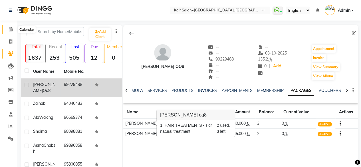
click at [11, 27] on icon at bounding box center [11, 29] width 4 height 4
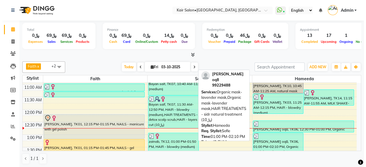
scroll to position [114, 0]
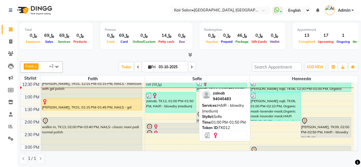
click at [178, 101] on div "zainab, TK12, 01:00 PM-01:50 PM, HAIR - blowdry (medium)" at bounding box center [171, 103] width 50 height 20
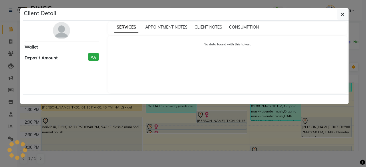
select select "3"
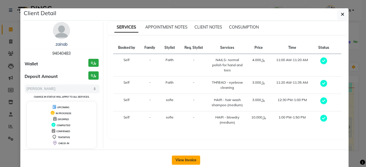
click at [189, 160] on button "View Invoice" at bounding box center [186, 160] width 28 height 9
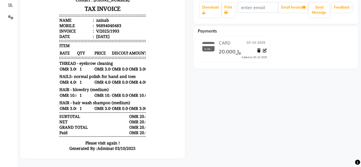
scroll to position [11, 0]
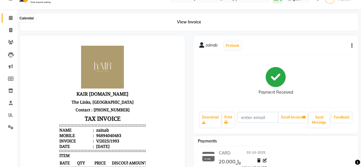
click at [10, 17] on icon at bounding box center [11, 18] width 4 height 4
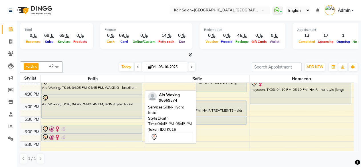
scroll to position [229, 0]
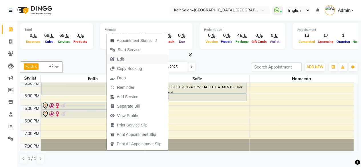
click at [124, 59] on span "Edit" at bounding box center [117, 59] width 21 height 9
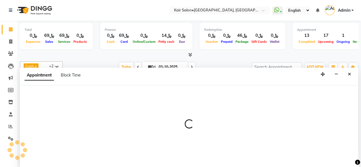
scroll to position [0, 0]
select select "tentative"
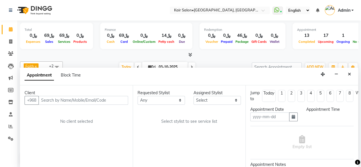
type input "03-10-2025"
select select "945"
select select "49362"
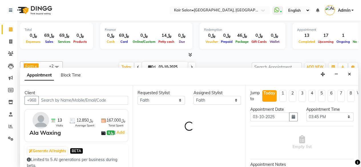
select select "3223"
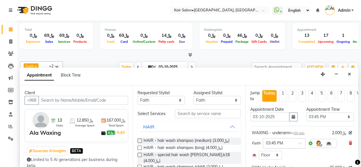
scroll to position [57, 0]
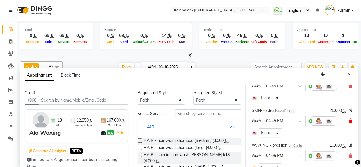
drag, startPoint x: 347, startPoint y: 120, endPoint x: 341, endPoint y: 117, distance: 6.0
click at [349, 120] on icon at bounding box center [350, 121] width 3 height 4
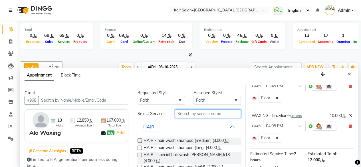
click at [205, 114] on input "text" at bounding box center [208, 113] width 66 height 9
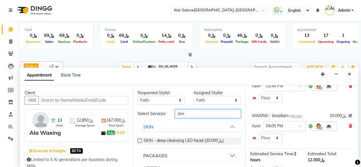
type input "dee"
click at [140, 143] on label at bounding box center [140, 141] width 4 height 4
click at [140, 143] on input "checkbox" at bounding box center [140, 141] width 4 height 4
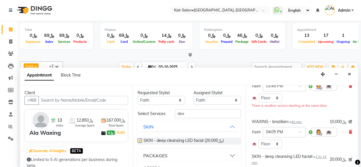
checkbox input "false"
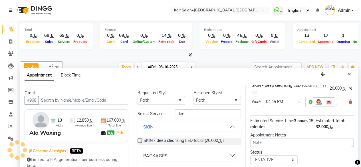
scroll to position [148, 0]
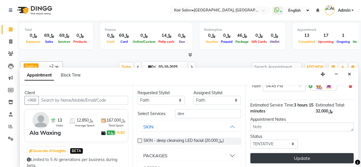
click at [307, 153] on button "Update" at bounding box center [302, 158] width 103 height 10
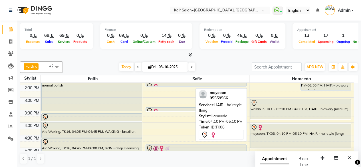
scroll to position [153, 0]
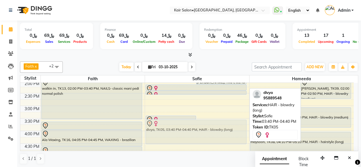
drag, startPoint x: 215, startPoint y: 125, endPoint x: 200, endPoint y: 127, distance: 15.6
click at [200, 127] on div "Bayan saif, TK07, 11:30 AM-12:50 PM, HAIR - blowdry (medium),HAIR TREATMENTS - …" at bounding box center [197, 131] width 104 height 402
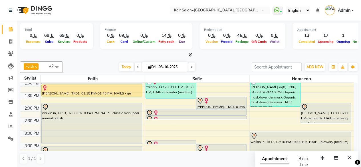
scroll to position [124, 0]
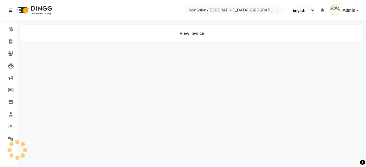
select select "en"
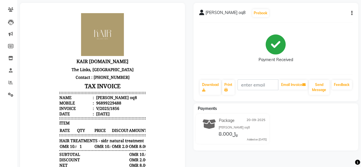
scroll to position [35, 0]
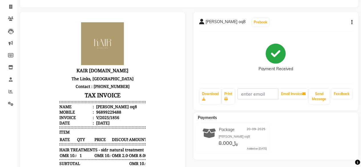
click at [352, 22] on icon "button" at bounding box center [352, 22] width 1 height 0
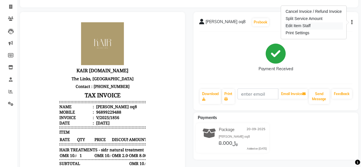
click at [318, 23] on div "Edit Item Staff" at bounding box center [314, 25] width 59 height 7
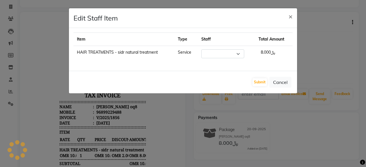
select select "66378"
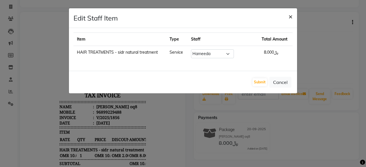
click at [289, 14] on span "×" at bounding box center [290, 16] width 4 height 9
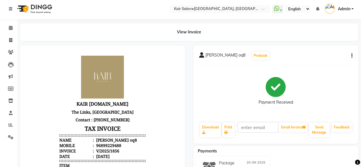
scroll to position [0, 0]
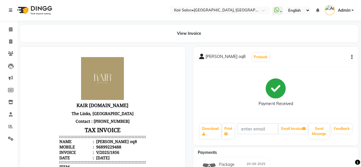
click at [352, 57] on icon "button" at bounding box center [352, 57] width 1 height 0
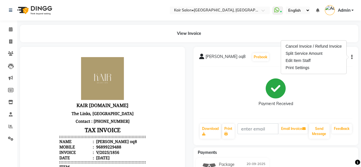
click at [327, 94] on div "Payment Received" at bounding box center [276, 92] width 154 height 43
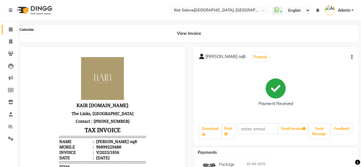
click at [11, 29] on icon at bounding box center [11, 29] width 4 height 4
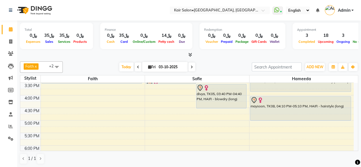
scroll to position [217, 0]
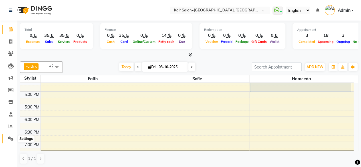
click at [10, 136] on span at bounding box center [11, 139] width 10 height 7
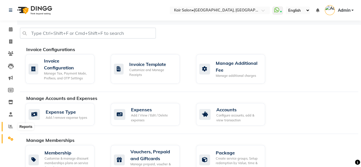
click at [11, 126] on icon at bounding box center [11, 126] width 4 height 4
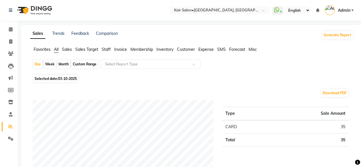
click at [58, 49] on span "All" at bounding box center [56, 49] width 5 height 5
click at [83, 65] on div "Custom Range" at bounding box center [84, 64] width 27 height 8
select select "10"
select select "2025"
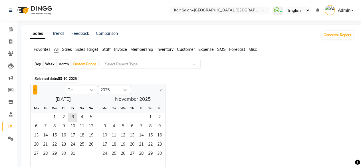
click at [36, 88] on button "Previous month" at bounding box center [35, 89] width 5 height 9
select select "9"
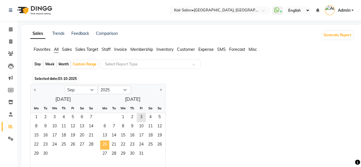
click at [106, 145] on span "20" at bounding box center [104, 145] width 9 height 9
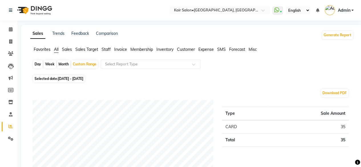
click at [83, 79] on span "03-10-2025 - 20-10-2025" at bounding box center [70, 79] width 25 height 4
select select "10"
select select "2025"
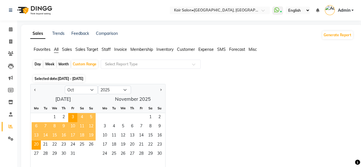
click at [32, 87] on div at bounding box center [48, 89] width 34 height 9
click at [33, 87] on button "Previous month" at bounding box center [35, 89] width 5 height 9
select select "9"
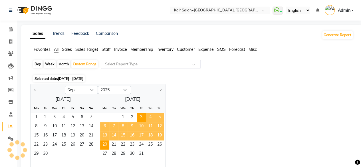
click at [38, 65] on div "Day" at bounding box center [37, 64] width 9 height 8
select select "10"
select select "2025"
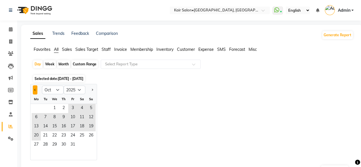
click at [35, 88] on button "Previous month" at bounding box center [35, 89] width 5 height 9
select select "9"
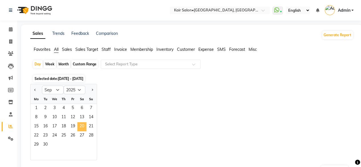
click at [83, 125] on span "20" at bounding box center [81, 126] width 9 height 9
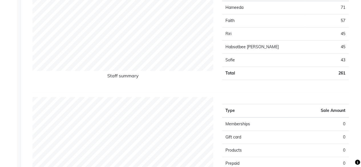
scroll to position [200, 0]
